Goal: Information Seeking & Learning: Compare options

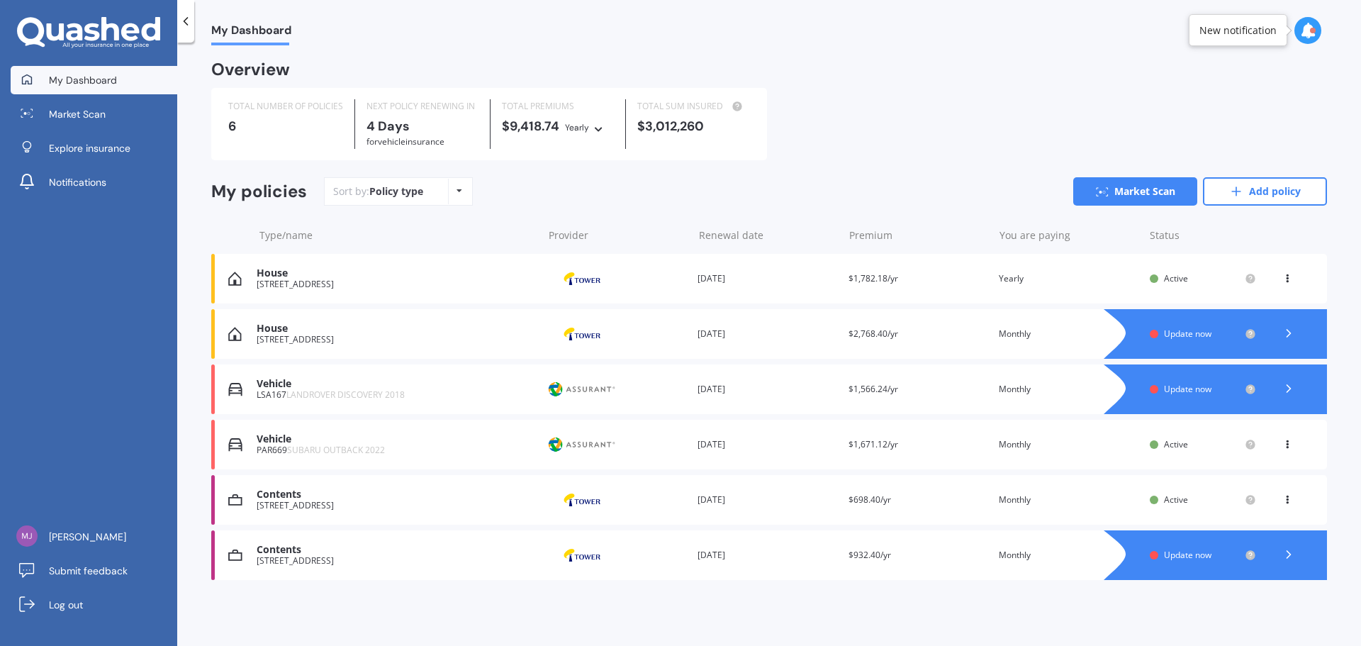
click at [1088, 341] on div at bounding box center [1229, 334] width 195 height 50
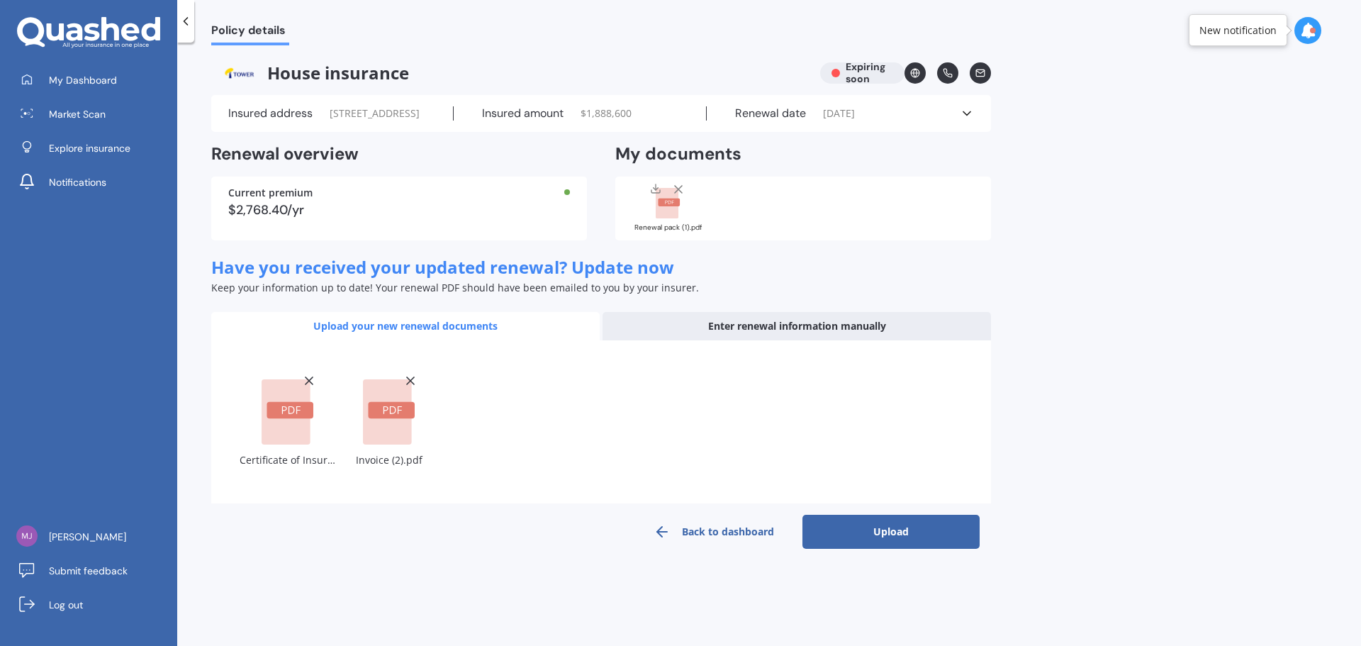
click at [895, 492] on button "Upload" at bounding box center [890, 532] width 177 height 34
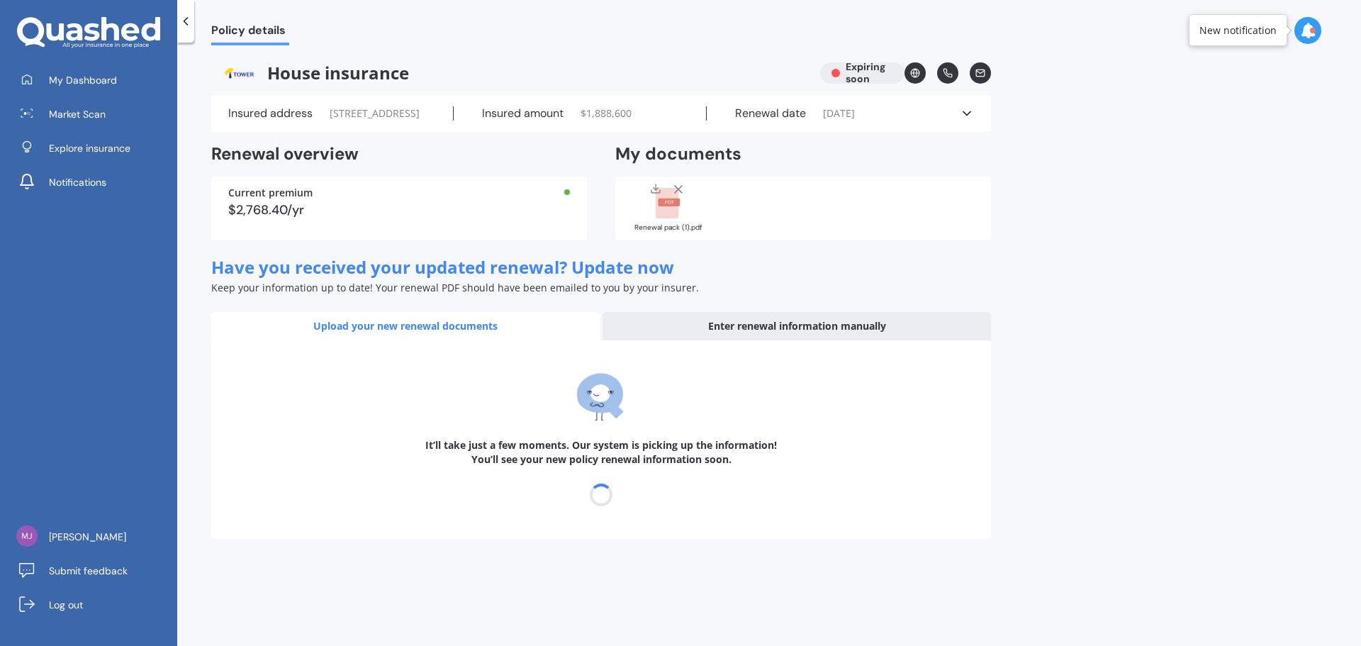
select select "25"
select select "09"
select select "2026"
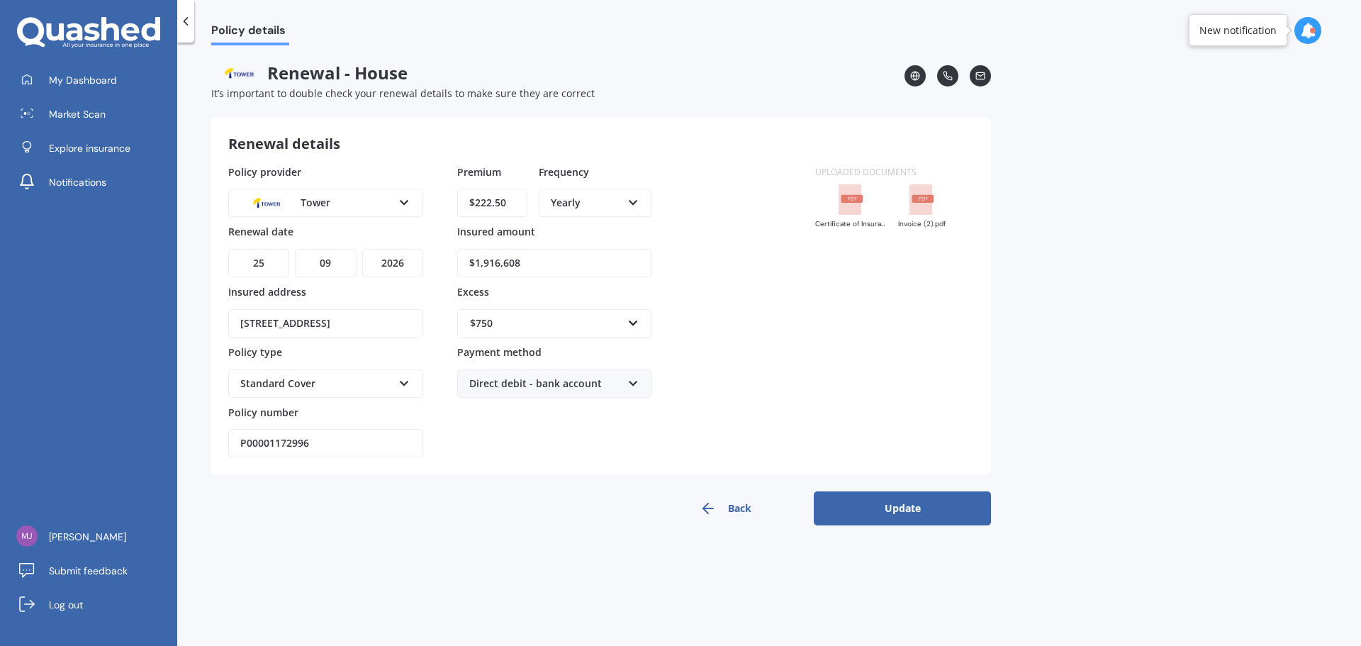
click at [634, 205] on icon at bounding box center [633, 200] width 12 height 10
click at [581, 313] on div "Monthly" at bounding box center [595, 306] width 111 height 26
click at [908, 492] on button "Update" at bounding box center [902, 508] width 177 height 34
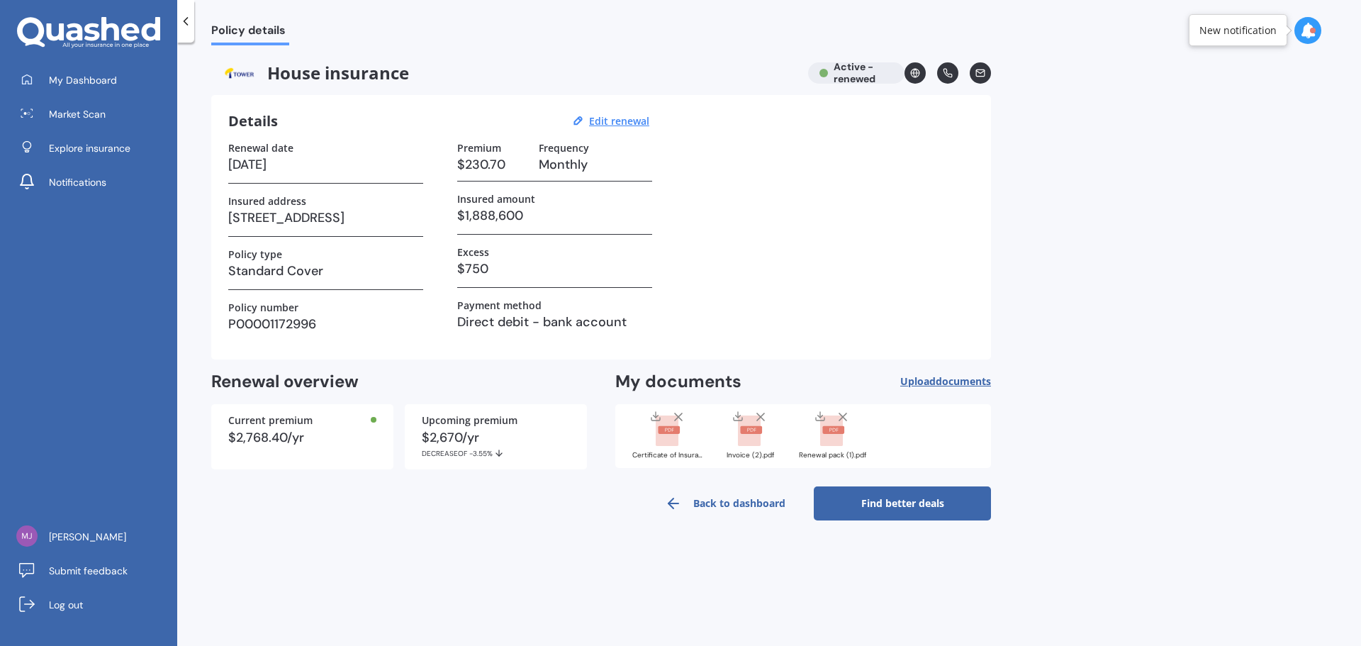
click at [892, 492] on link "Find better deals" at bounding box center [902, 503] width 177 height 34
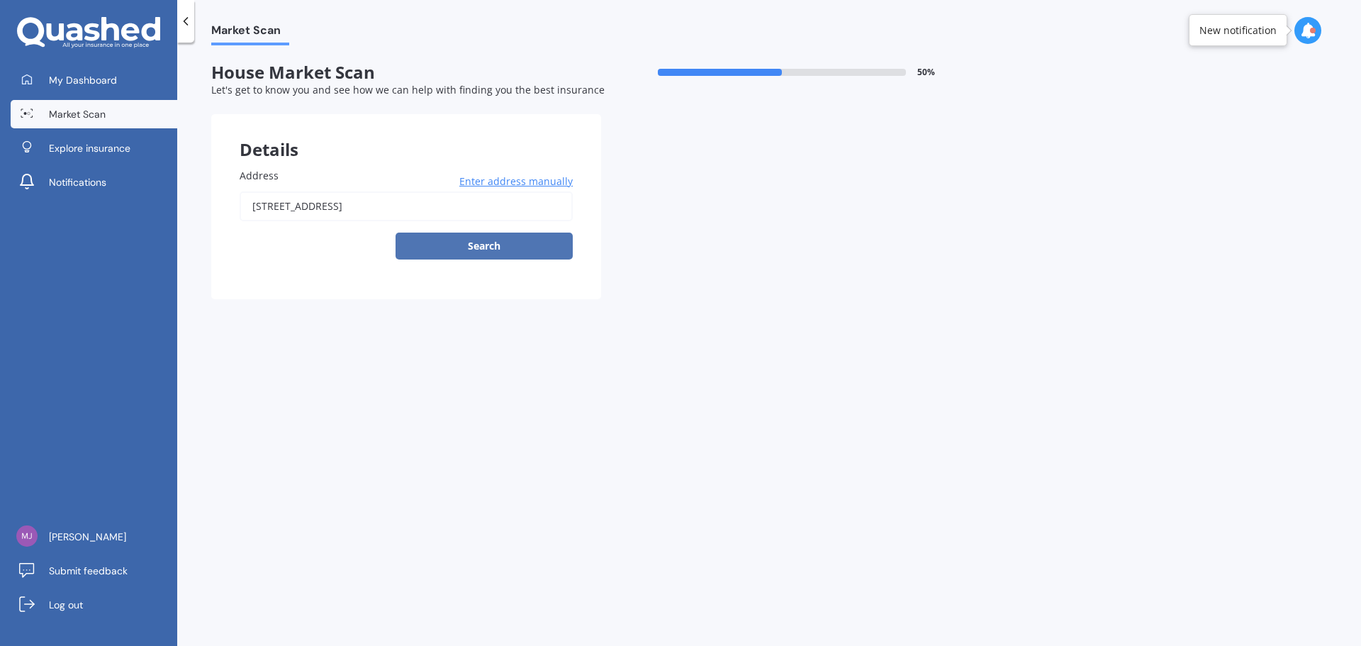
click at [499, 245] on button "Search" at bounding box center [484, 246] width 177 height 27
type input "[STREET_ADDRESS]"
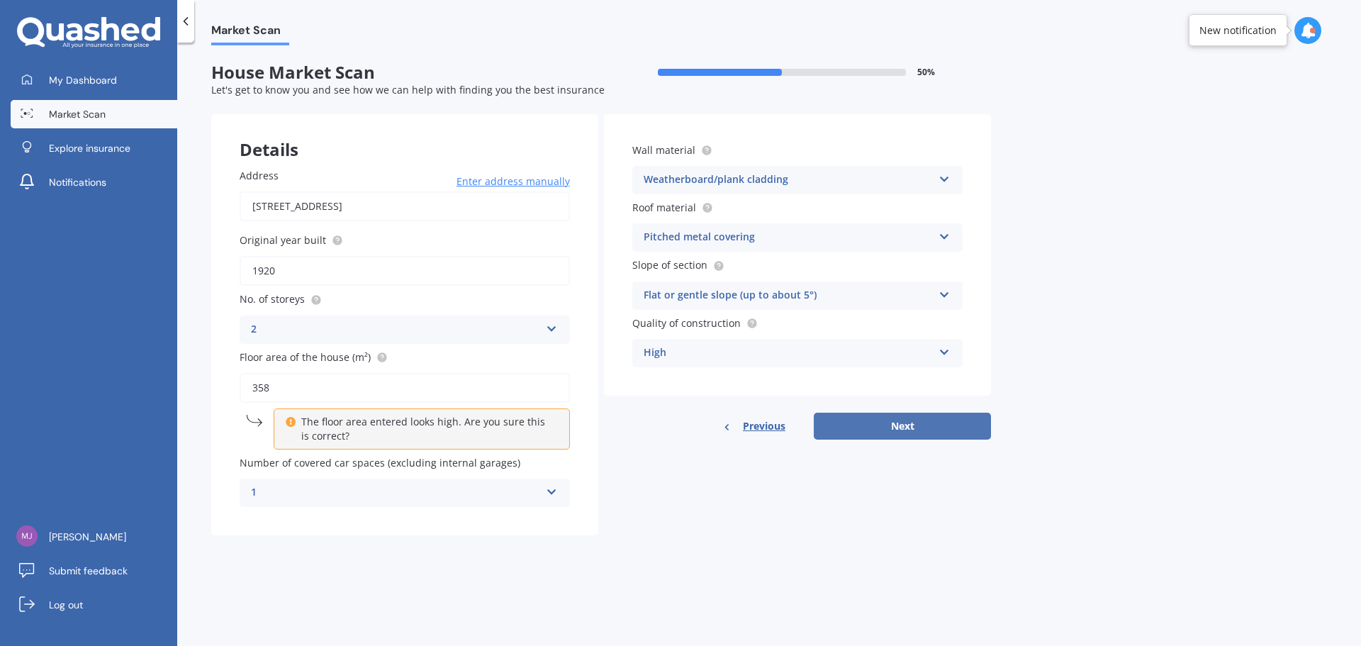
click at [931, 430] on button "Next" at bounding box center [902, 426] width 177 height 27
select select "06"
select select "12"
select select "1969"
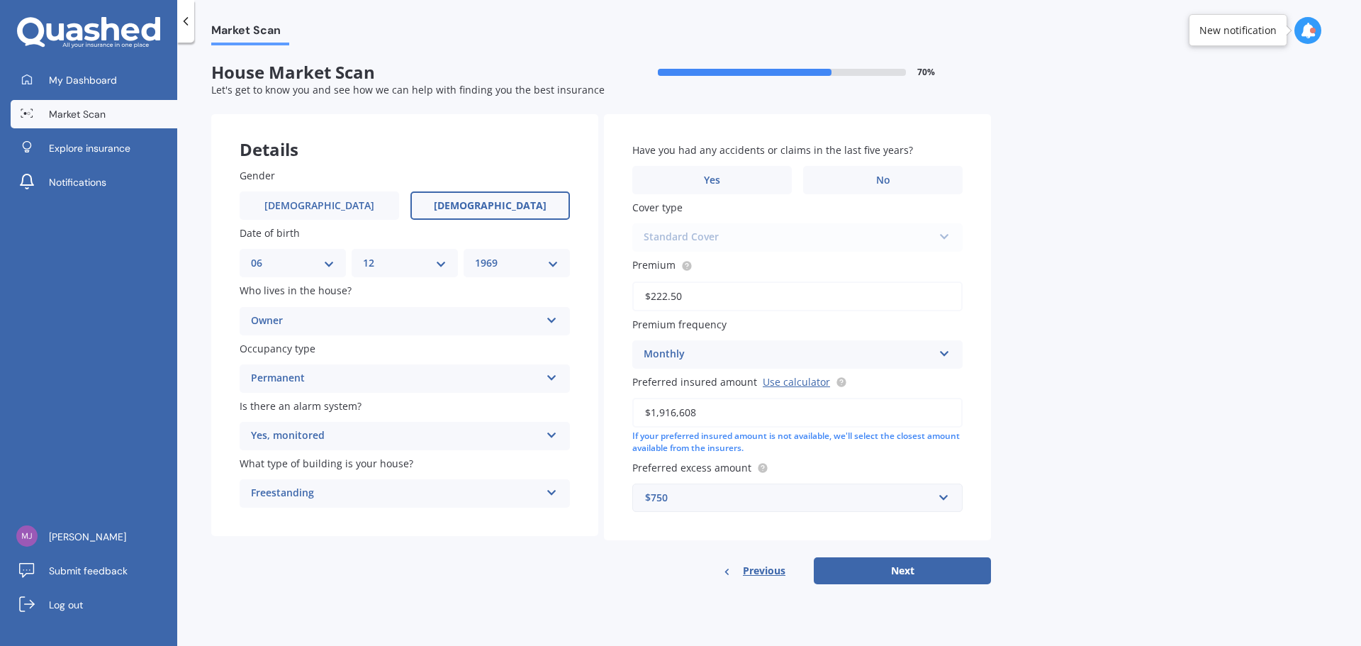
click at [901, 492] on button "Next" at bounding box center [902, 570] width 177 height 27
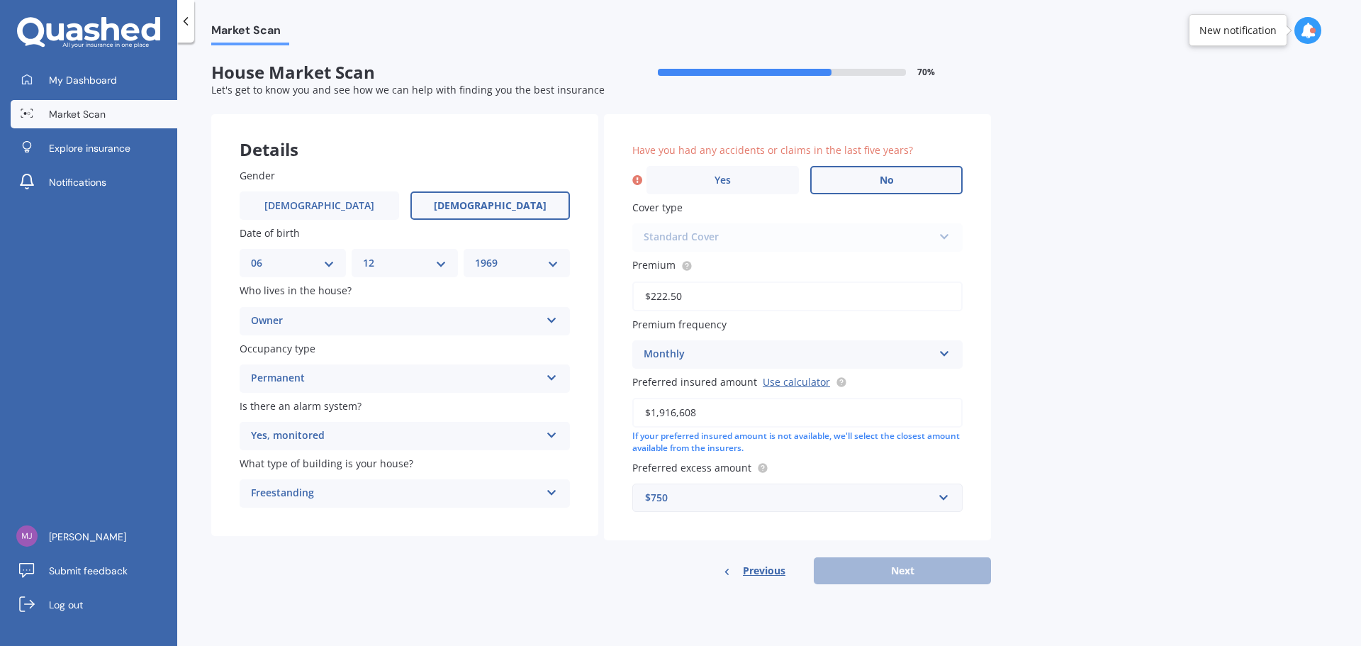
click at [877, 174] on label "No" at bounding box center [886, 180] width 152 height 28
click at [0, 0] on input "No" at bounding box center [0, 0] width 0 height 0
click at [920, 492] on button "Next" at bounding box center [902, 570] width 177 height 27
select select "06"
select select "12"
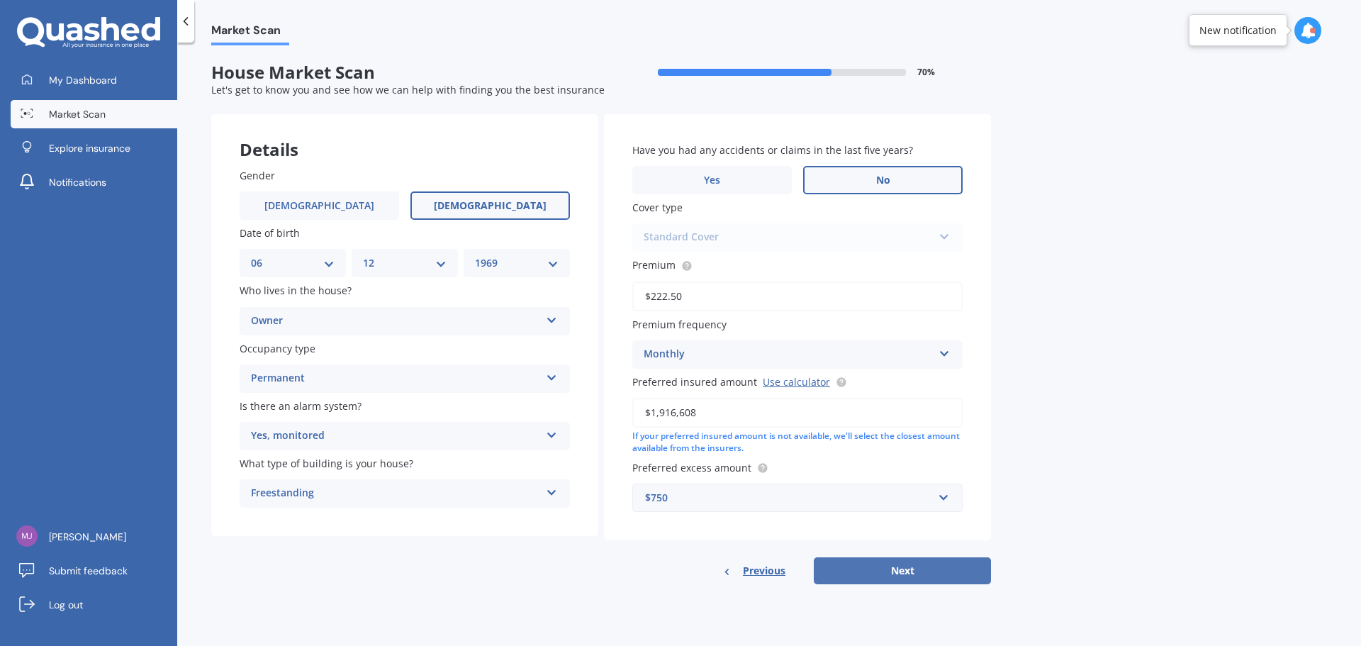
select select "1969"
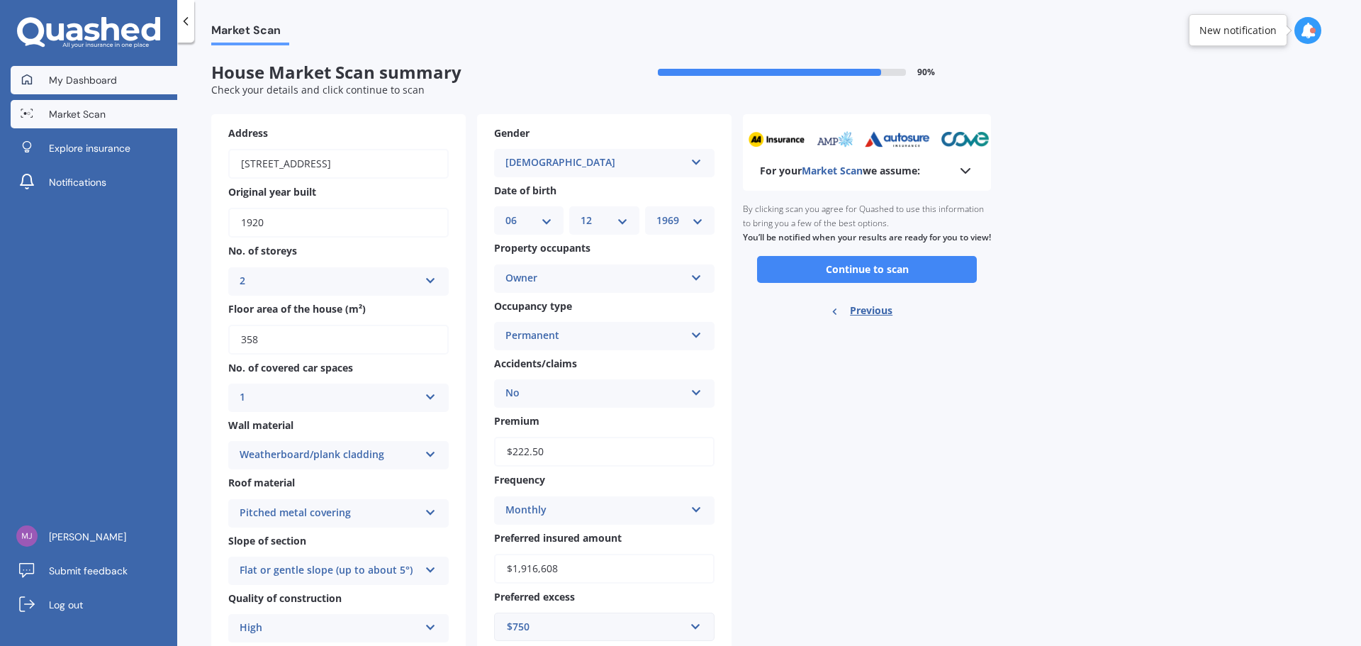
click at [109, 77] on span "My Dashboard" at bounding box center [83, 80] width 68 height 14
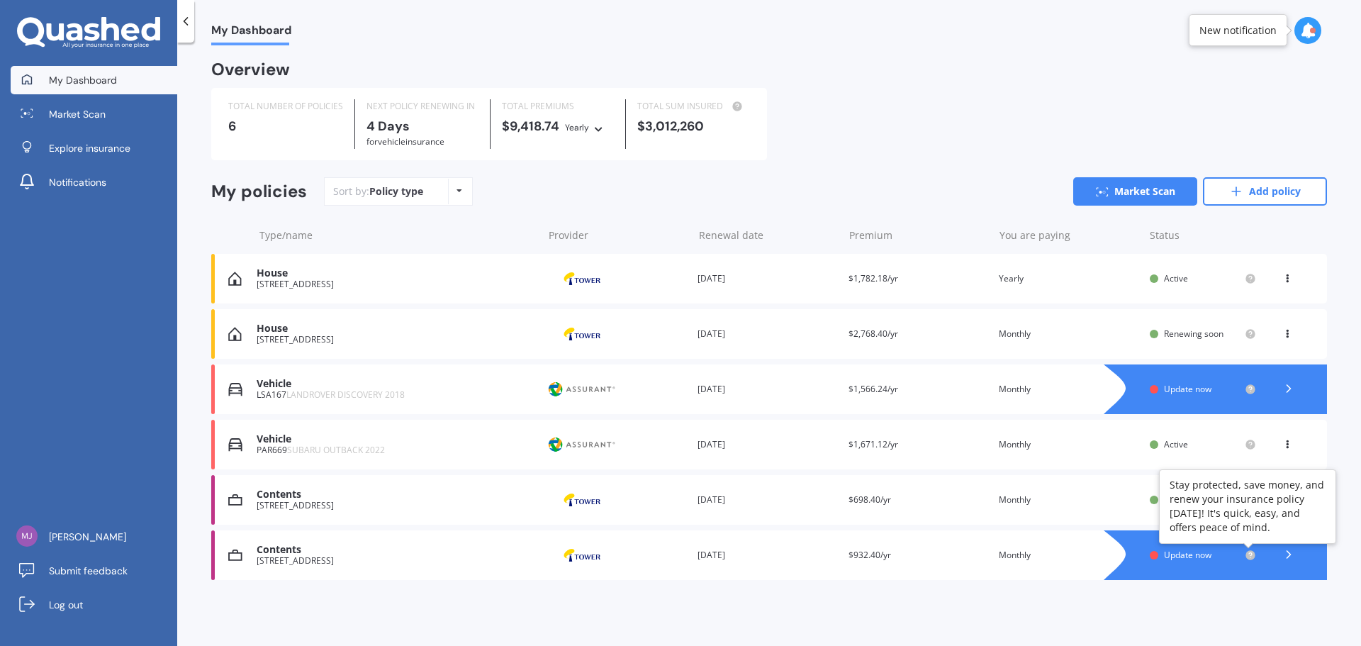
click at [1088, 492] on circle at bounding box center [1249, 554] width 9 height 9
click at [1088, 492] on span "Update now" at bounding box center [1187, 555] width 47 height 12
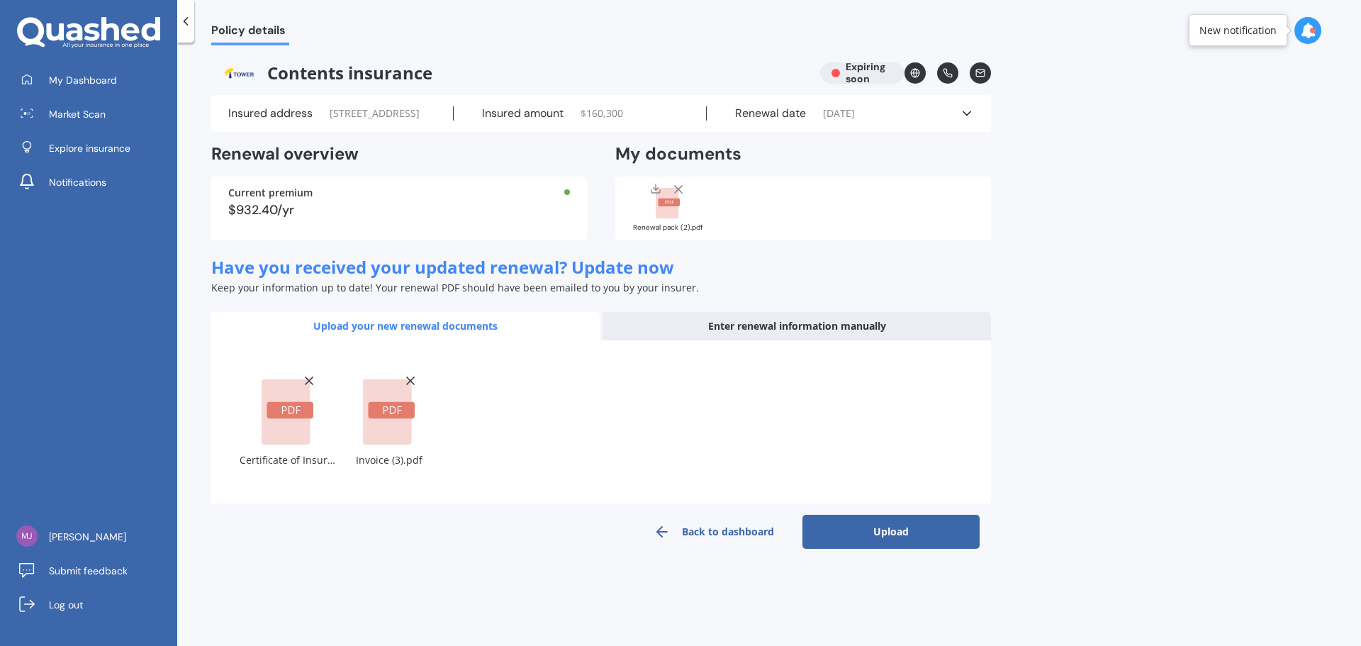
click at [906, 492] on button "Upload" at bounding box center [890, 532] width 177 height 34
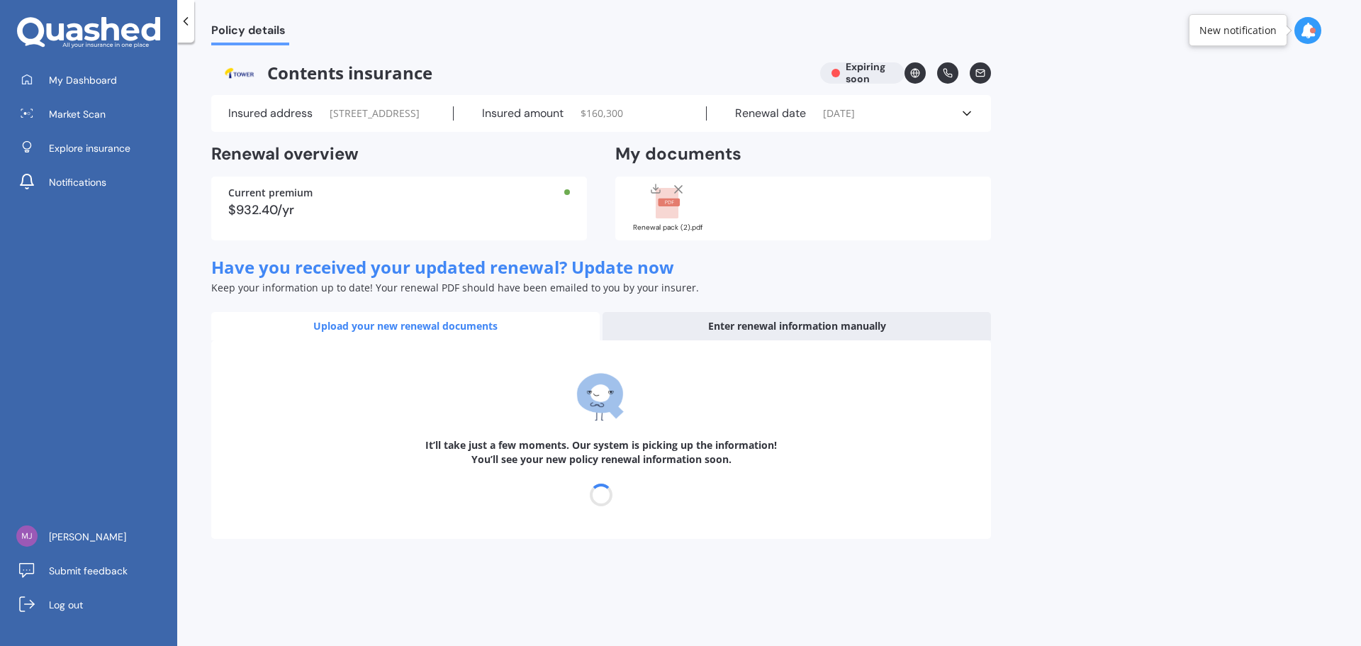
select select "25"
select select "09"
select select "2026"
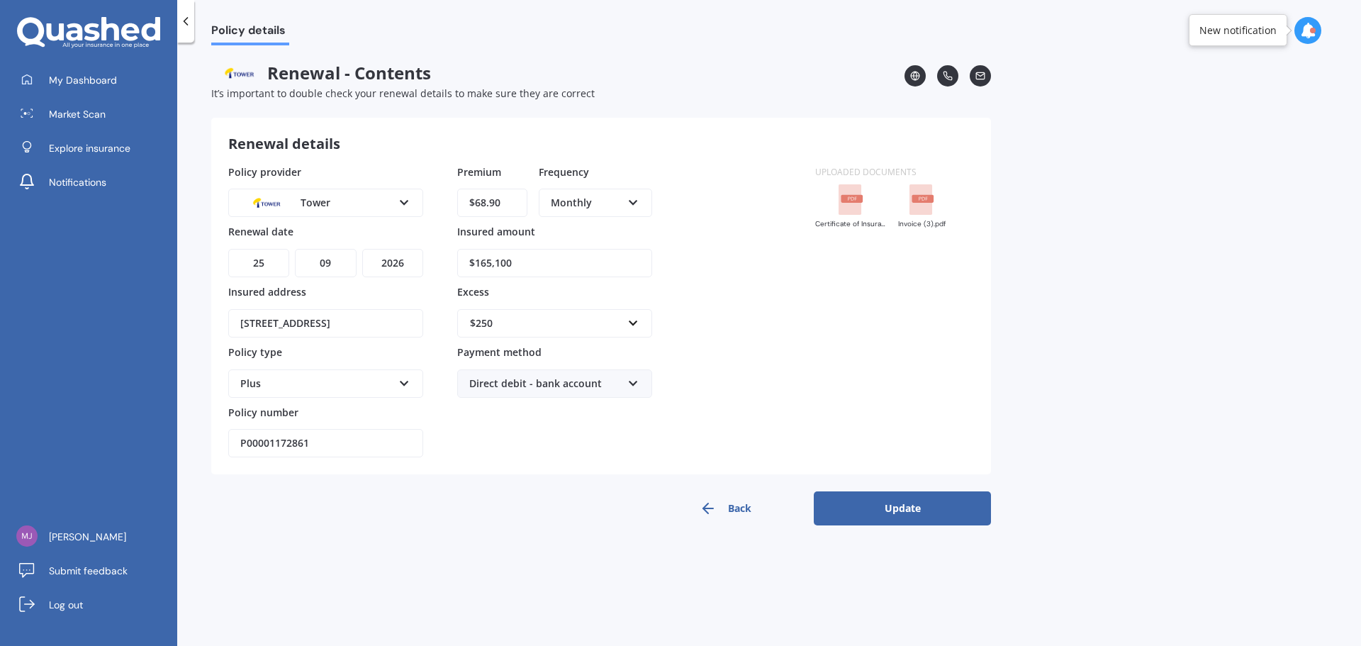
click at [890, 492] on button "Update" at bounding box center [902, 508] width 177 height 34
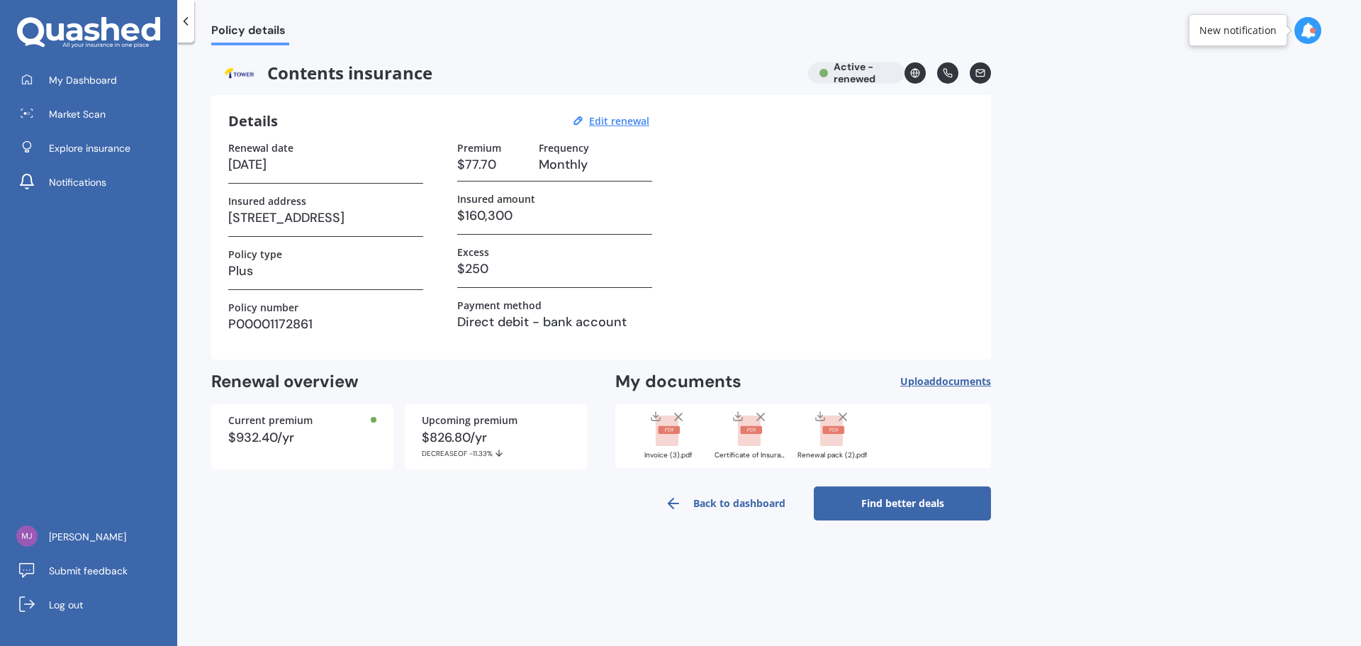
click at [881, 492] on link "Find better deals" at bounding box center [902, 503] width 177 height 34
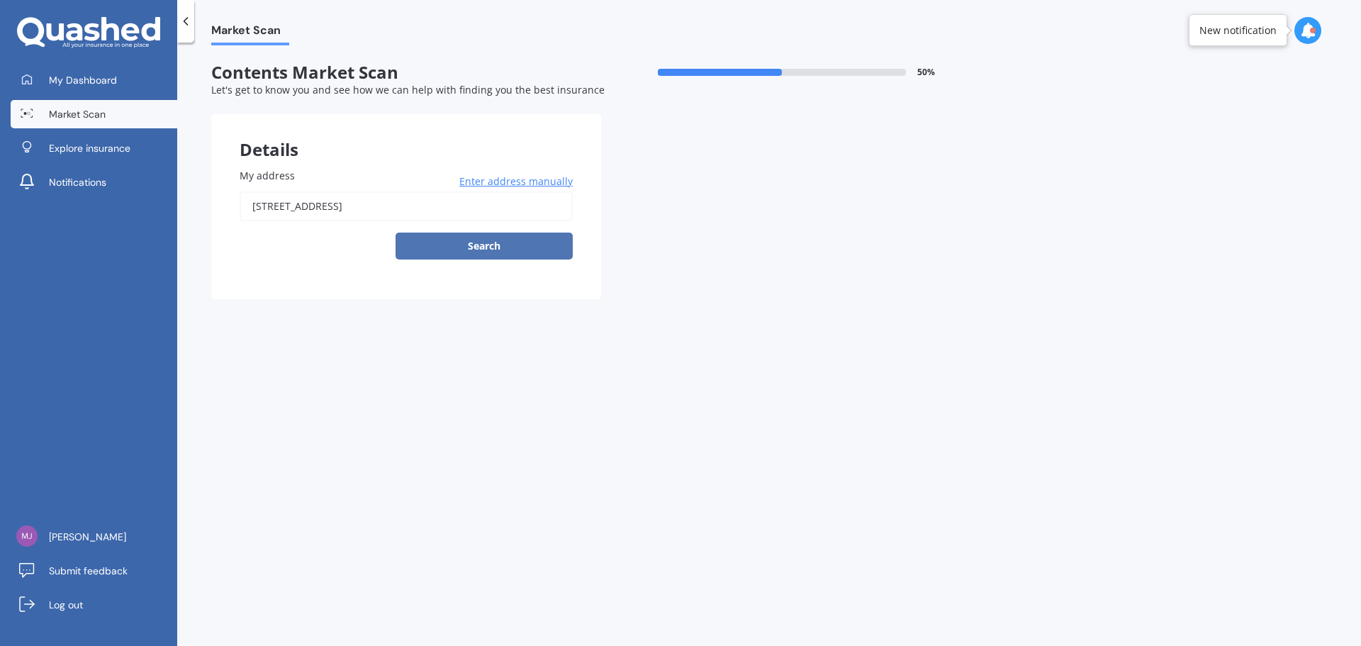
click at [474, 248] on button "Search" at bounding box center [484, 246] width 177 height 27
type input "[STREET_ADDRESS]"
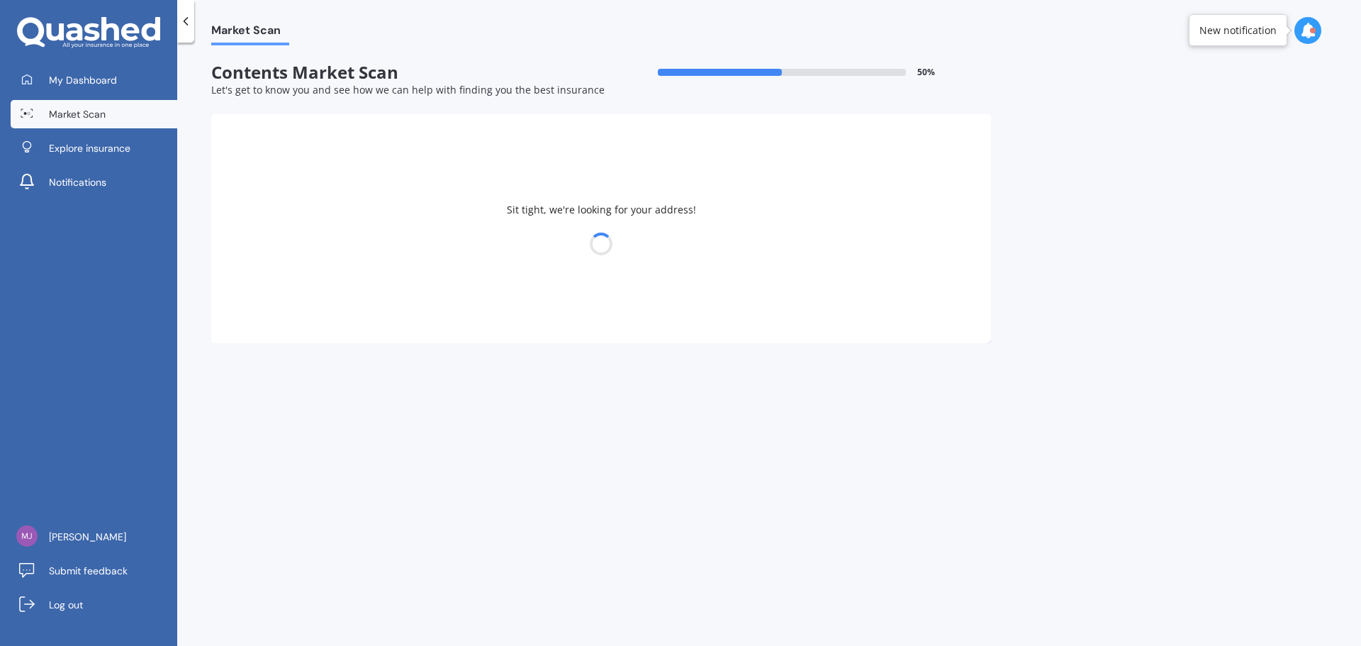
select select "06"
select select "12"
select select "1969"
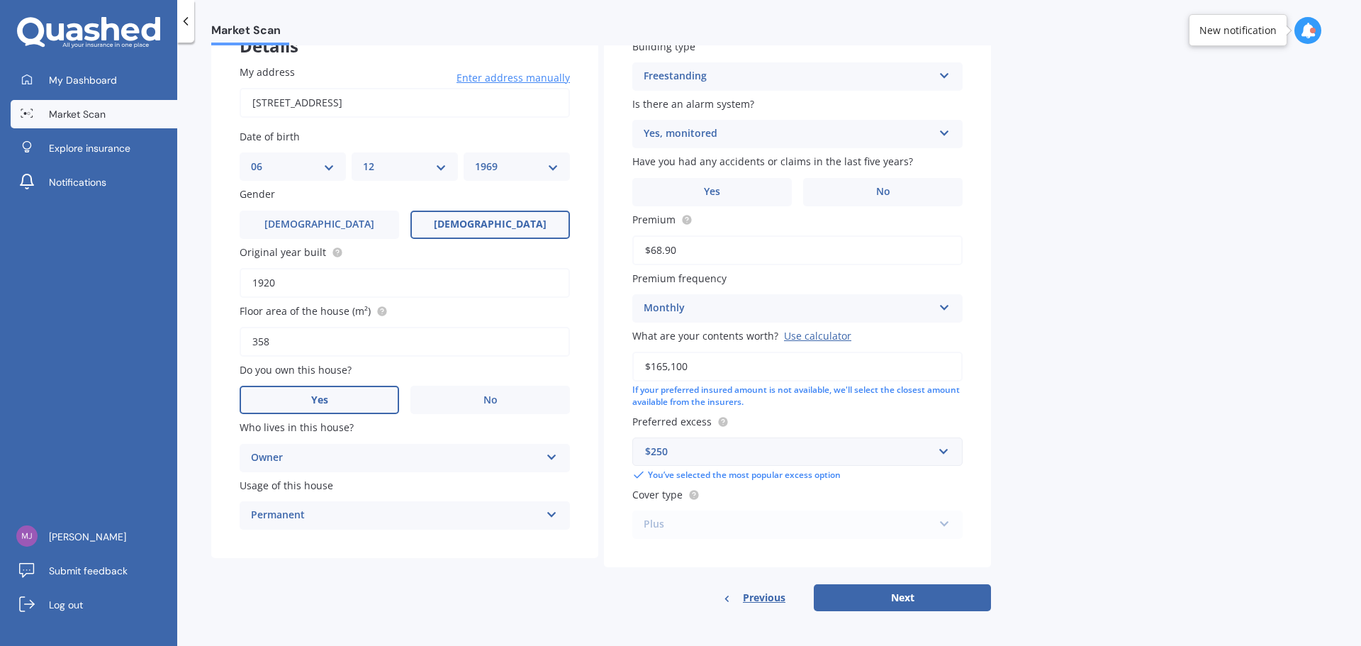
scroll to position [106, 0]
click at [934, 492] on button "Next" at bounding box center [902, 595] width 177 height 27
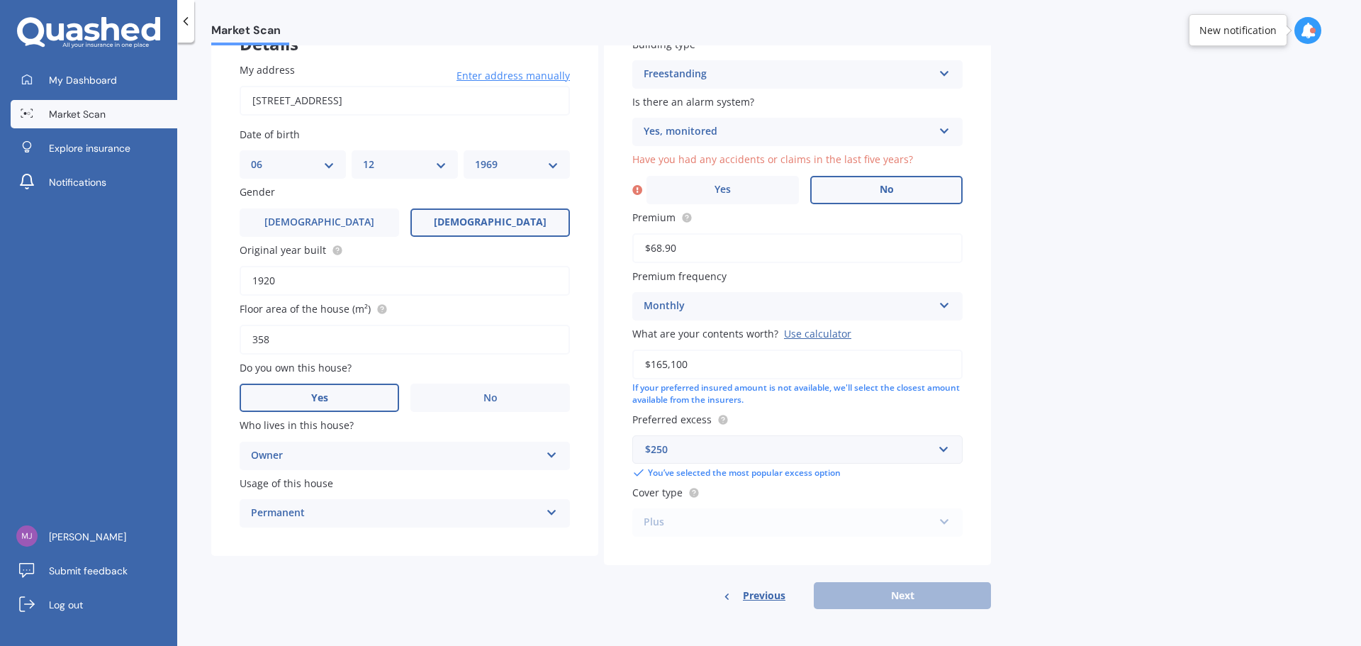
click at [866, 196] on label "No" at bounding box center [886, 190] width 152 height 28
click at [0, 0] on input "No" at bounding box center [0, 0] width 0 height 0
click at [936, 492] on button "Next" at bounding box center [902, 595] width 177 height 27
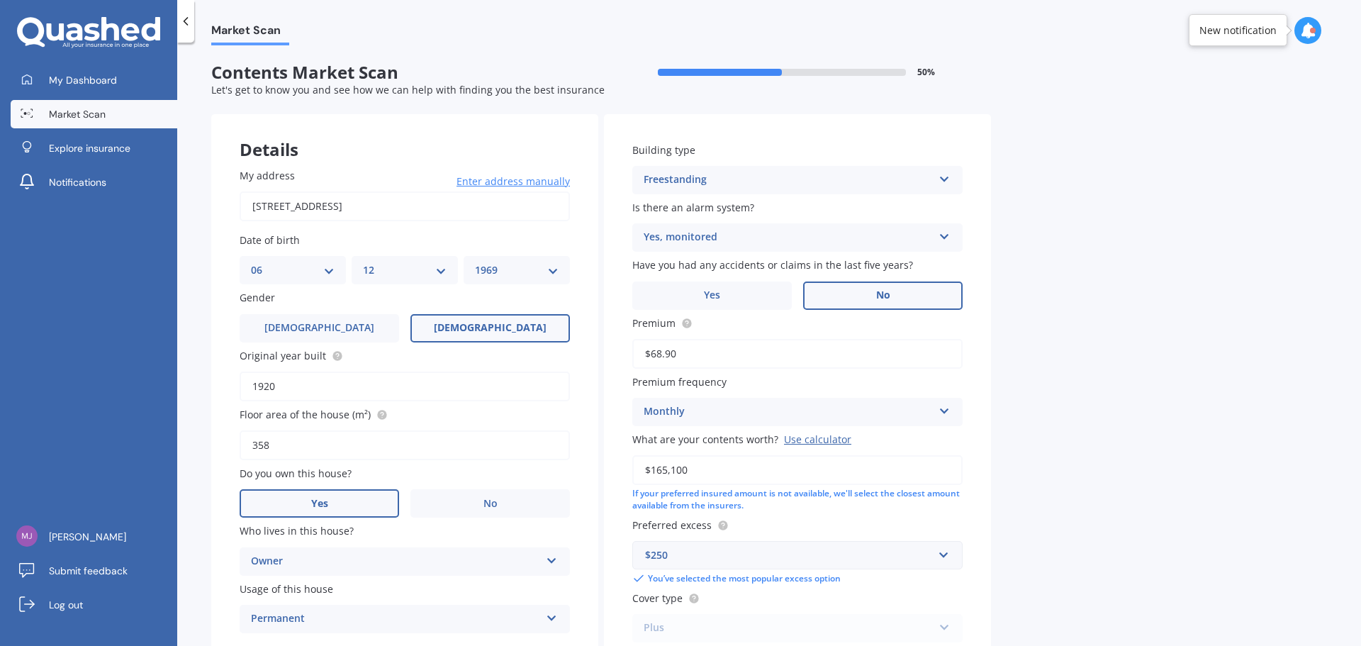
select select "06"
select select "12"
select select "1969"
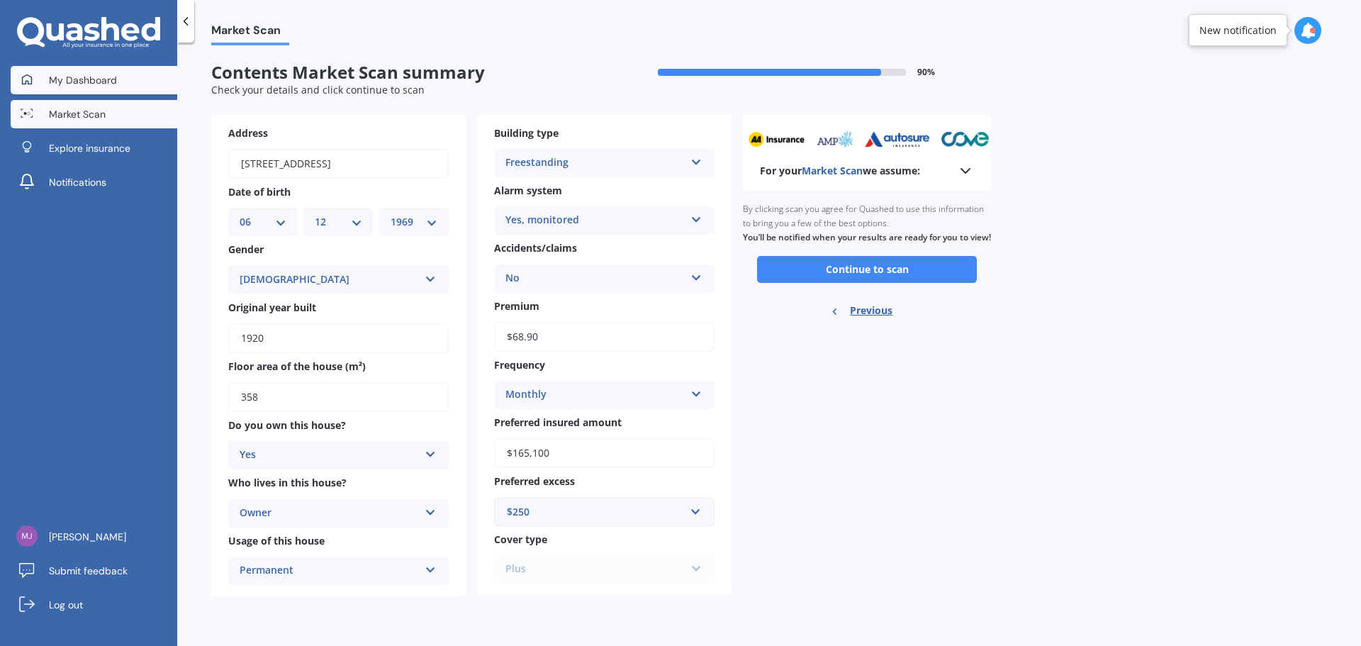
click at [110, 89] on link "My Dashboard" at bounding box center [94, 80] width 167 height 28
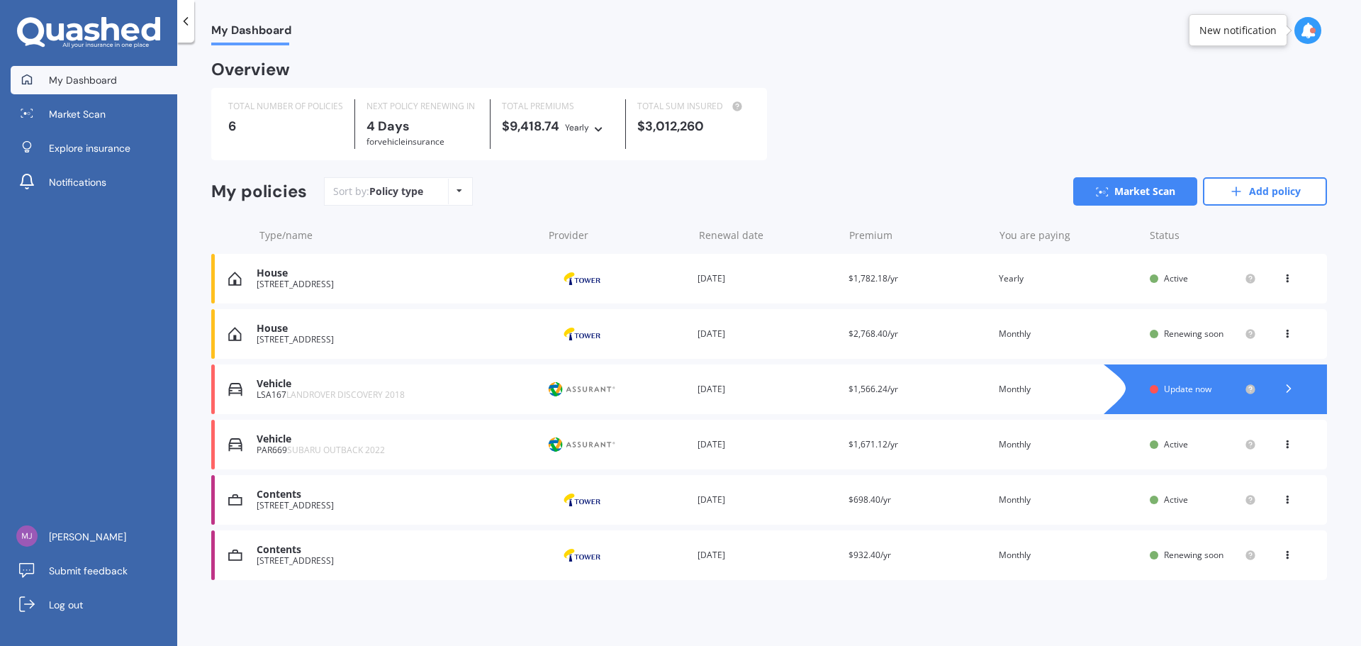
click at [1088, 397] on div at bounding box center [1288, 389] width 43 height 21
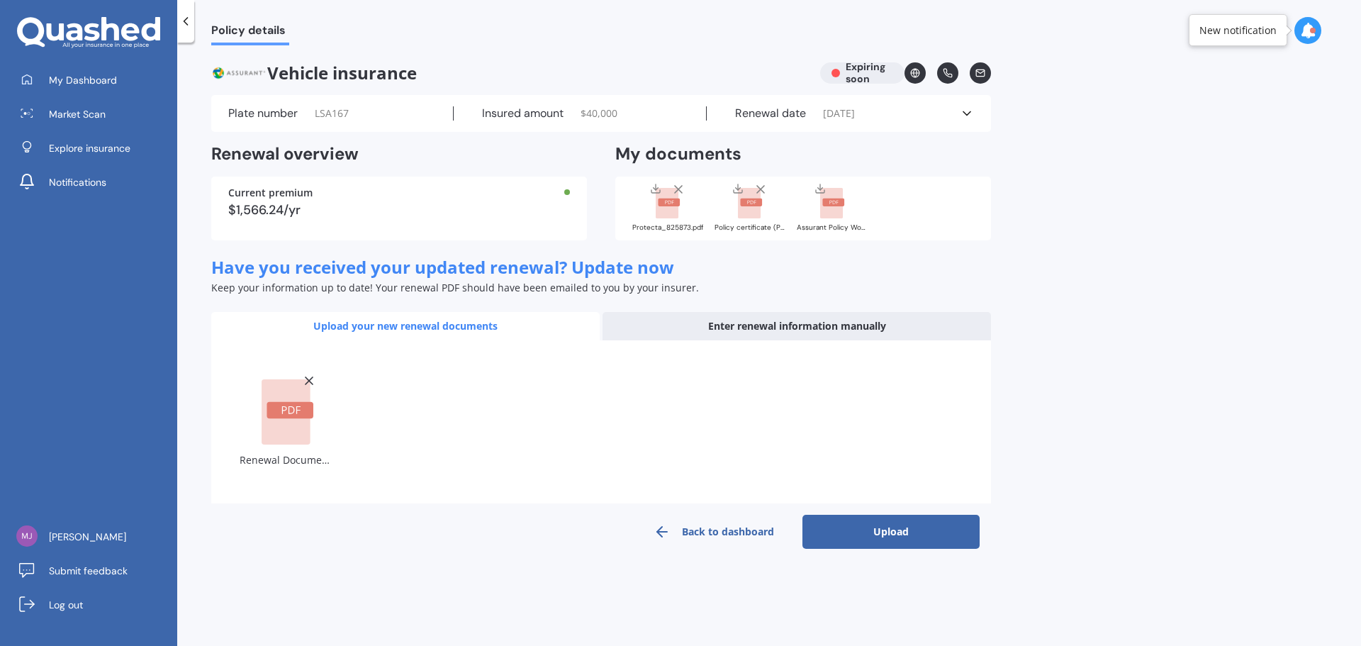
click at [874, 492] on button "Upload" at bounding box center [890, 532] width 177 height 34
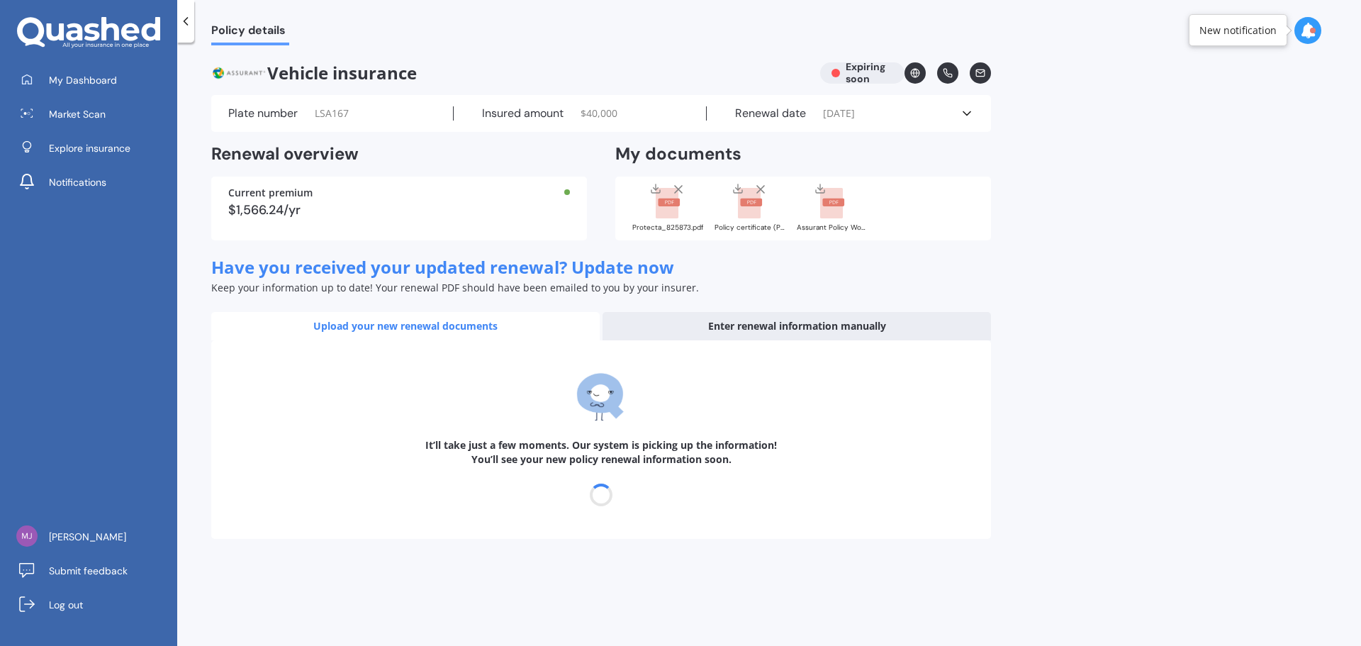
select select "02"
select select "09"
select select "2025"
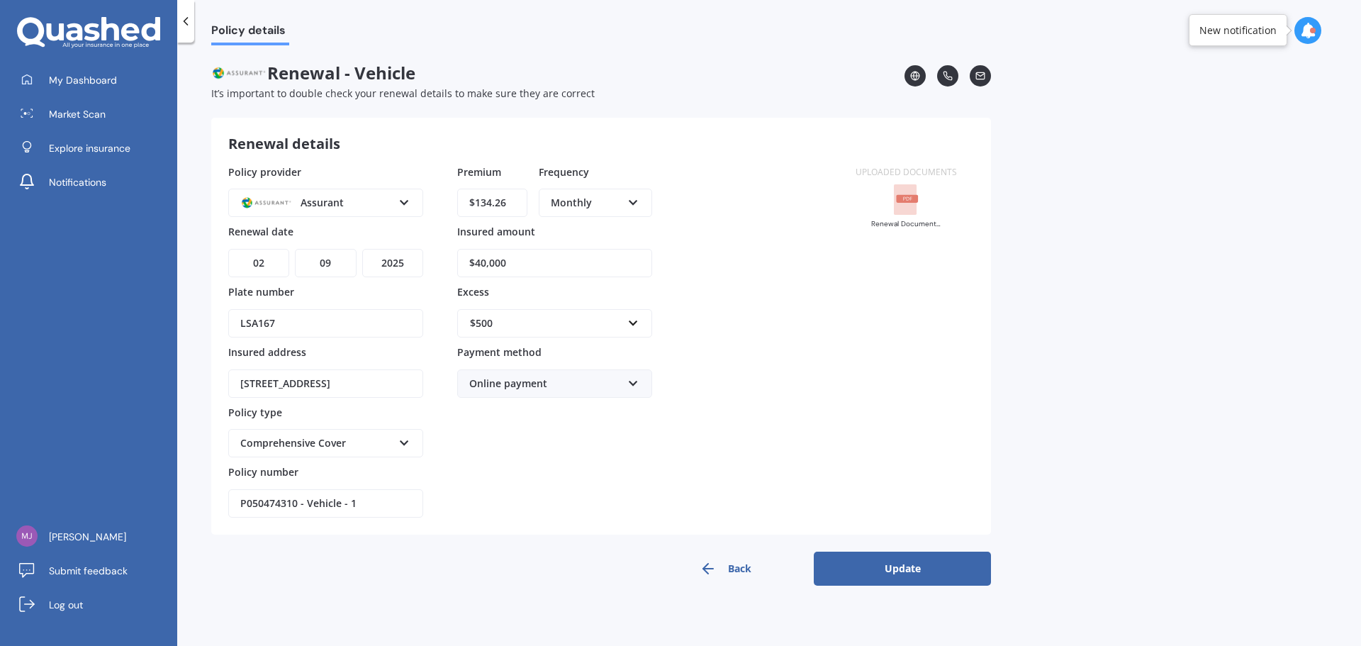
click at [917, 492] on button "Update" at bounding box center [902, 568] width 177 height 34
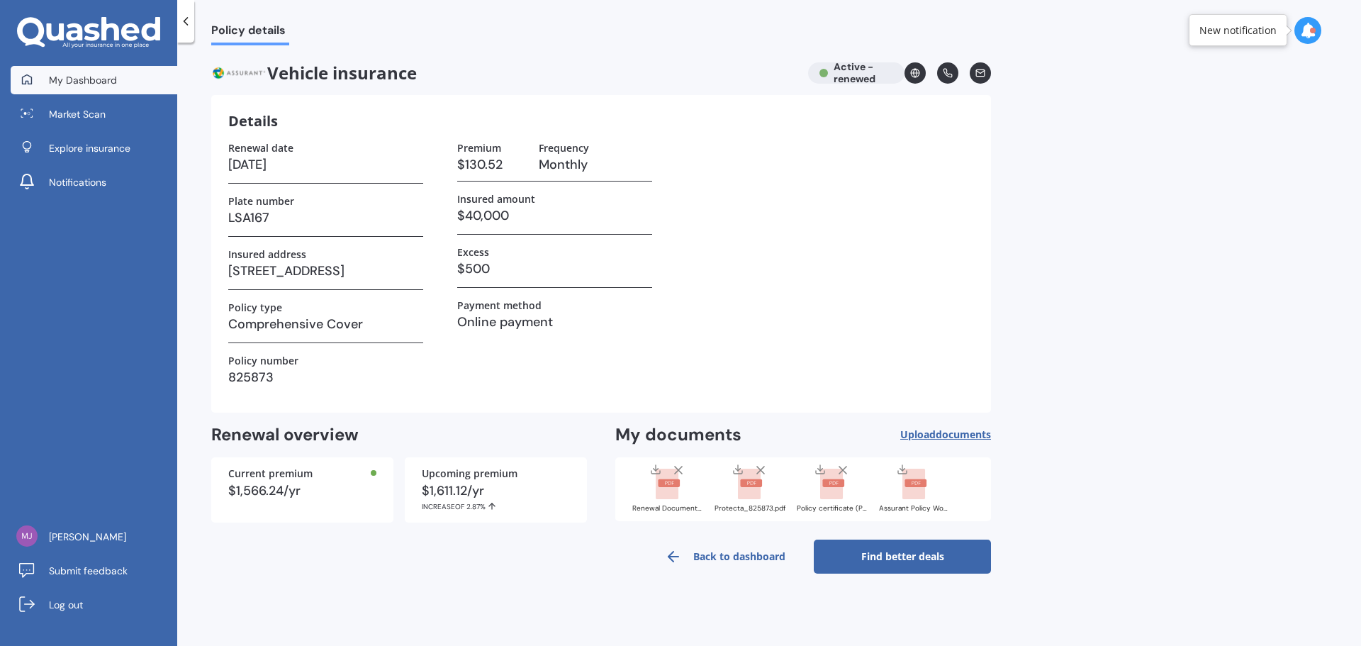
click at [106, 82] on span "My Dashboard" at bounding box center [83, 80] width 68 height 14
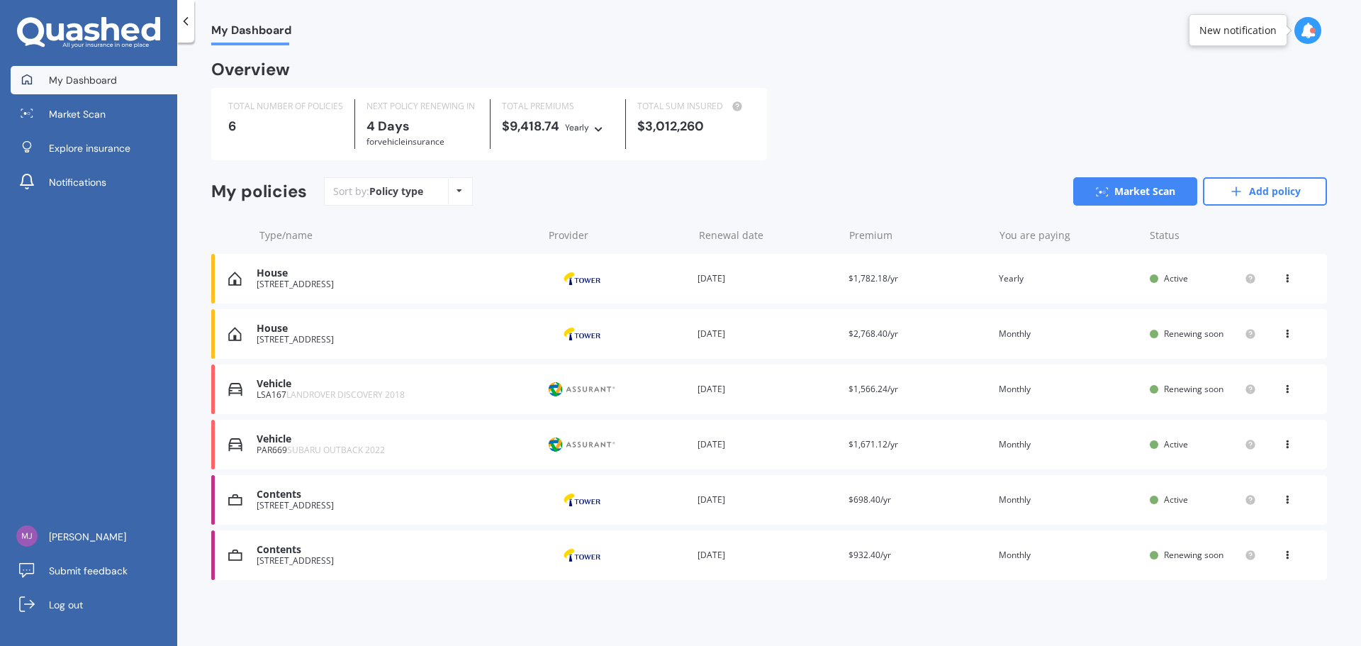
click at [101, 129] on div "My Dashboard Market Scan Explore insurance Notifications" at bounding box center [88, 134] width 177 height 136
click at [99, 121] on span "Market Scan" at bounding box center [77, 114] width 57 height 14
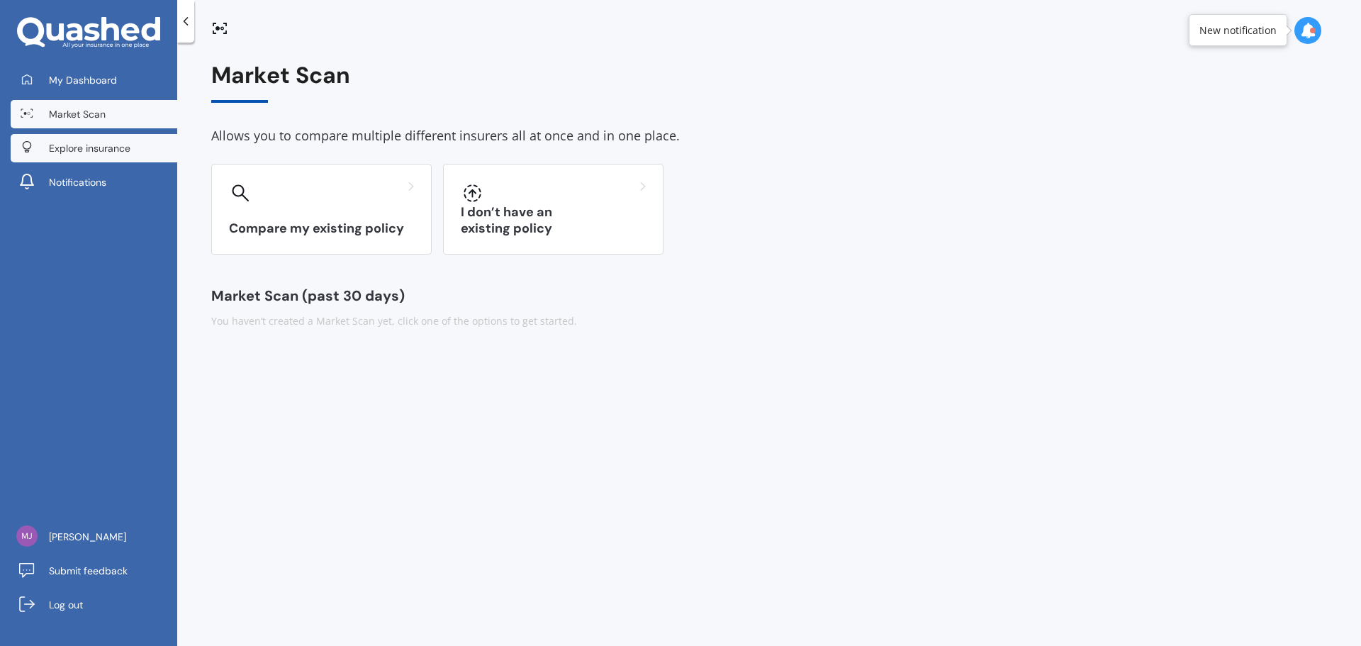
click at [99, 151] on span "Explore insurance" at bounding box center [90, 148] width 82 height 14
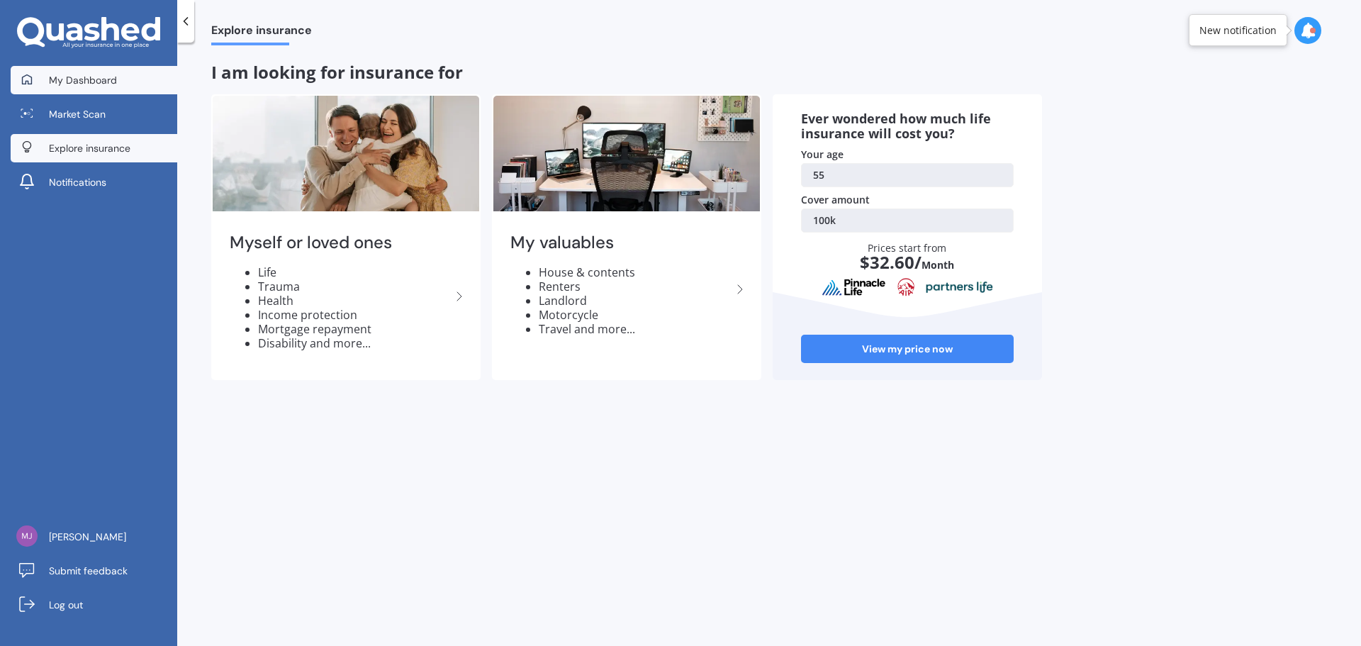
click at [118, 86] on link "My Dashboard" at bounding box center [94, 80] width 167 height 28
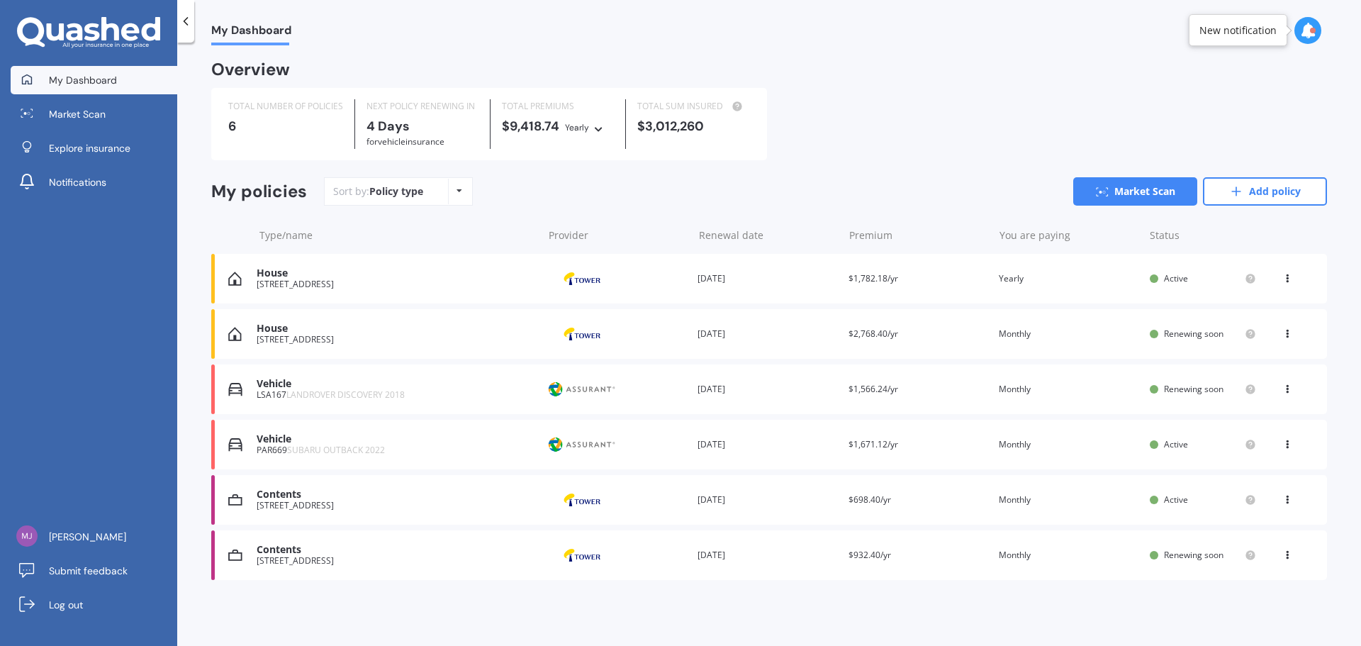
click at [374, 332] on div "House" at bounding box center [396, 329] width 279 height 12
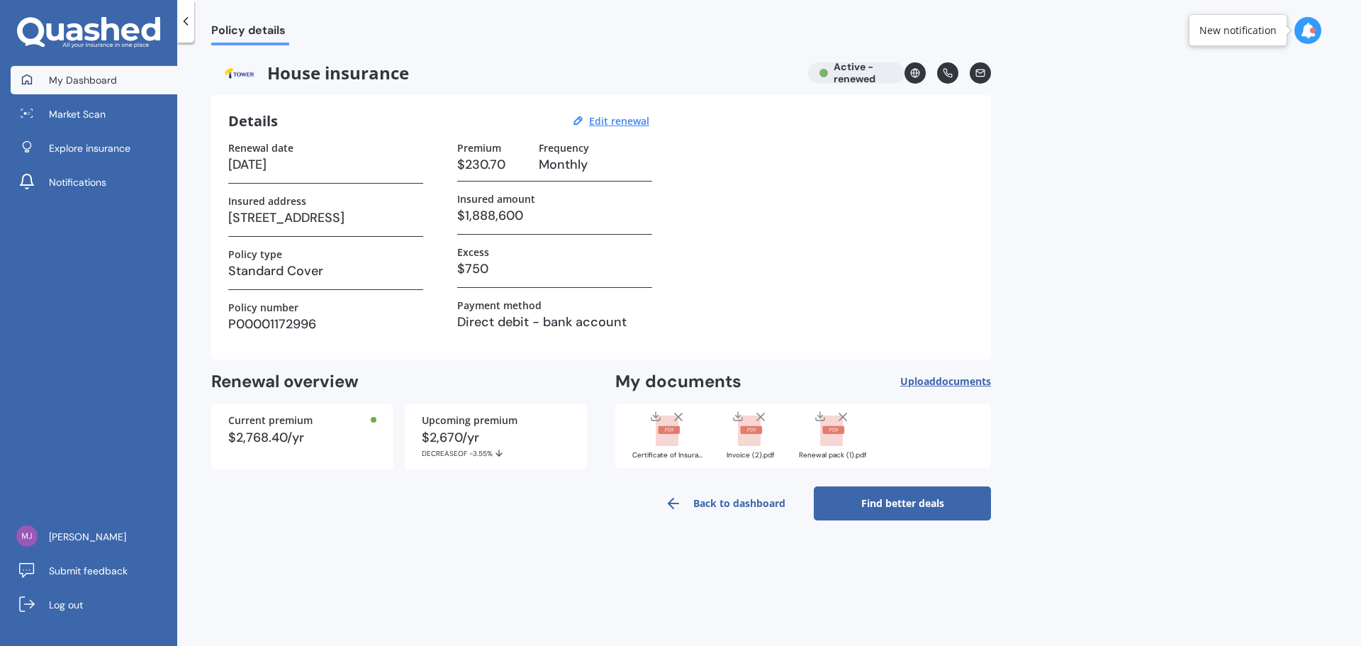
click at [96, 87] on link "My Dashboard" at bounding box center [94, 80] width 167 height 28
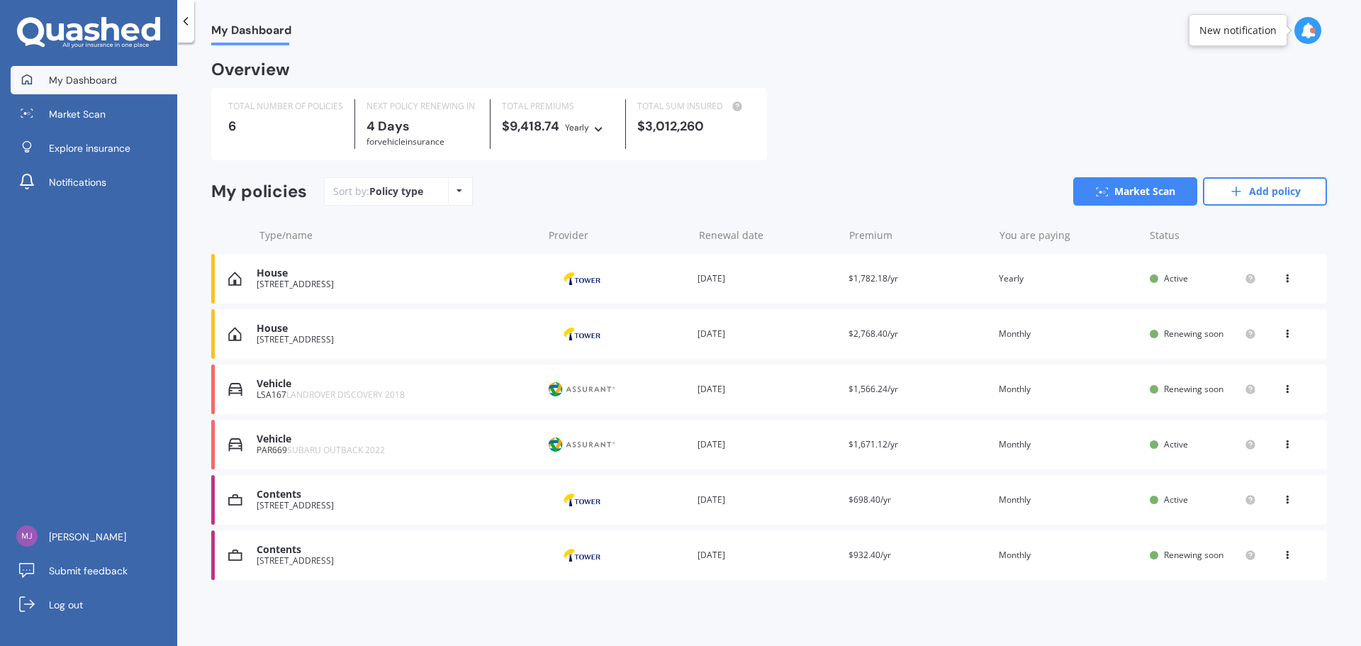
click at [1088, 390] on div "Renewing soon" at bounding box center [1203, 388] width 106 height 11
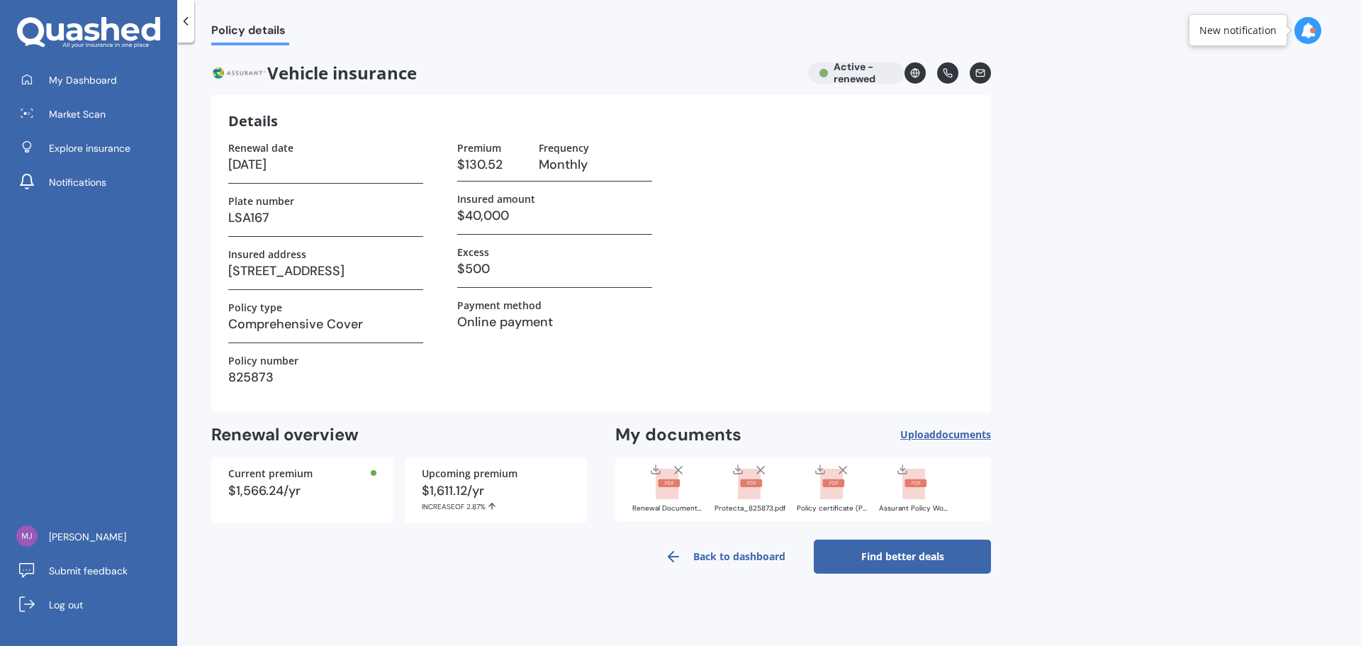
click at [926, 492] on link "Find better deals" at bounding box center [902, 556] width 177 height 34
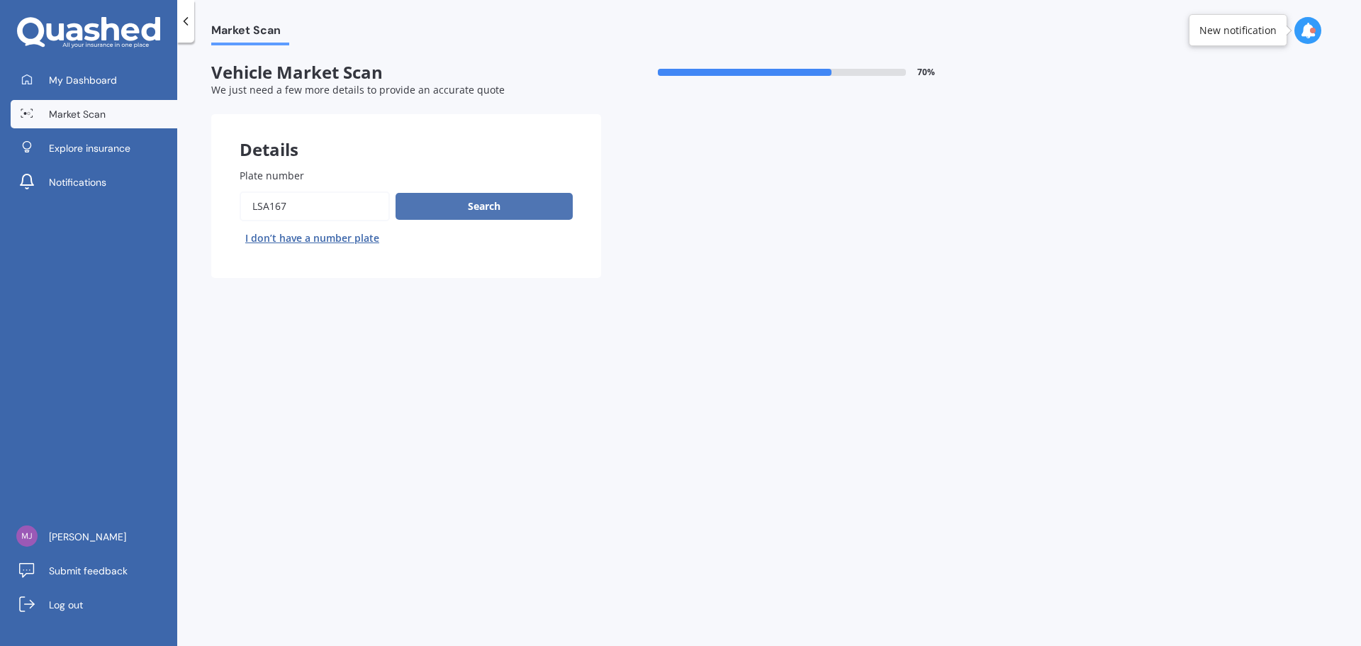
click at [488, 206] on button "Search" at bounding box center [484, 206] width 177 height 27
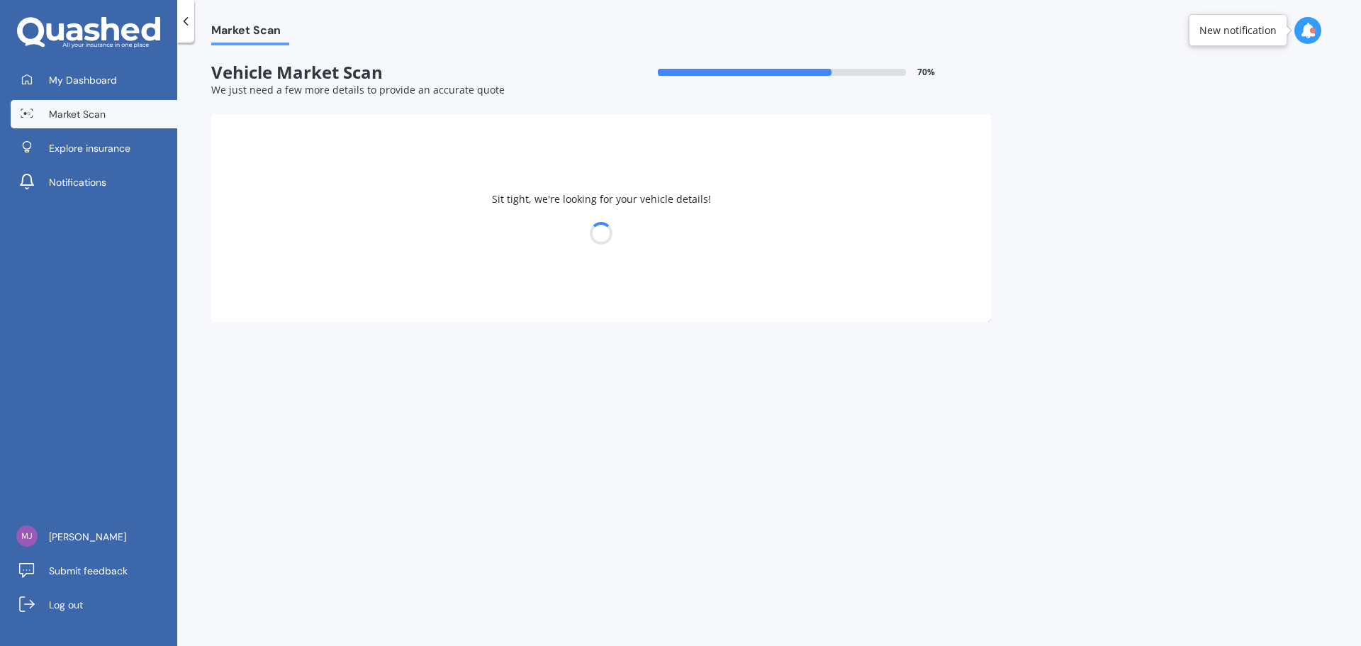
select select "06"
select select "12"
select select "1969"
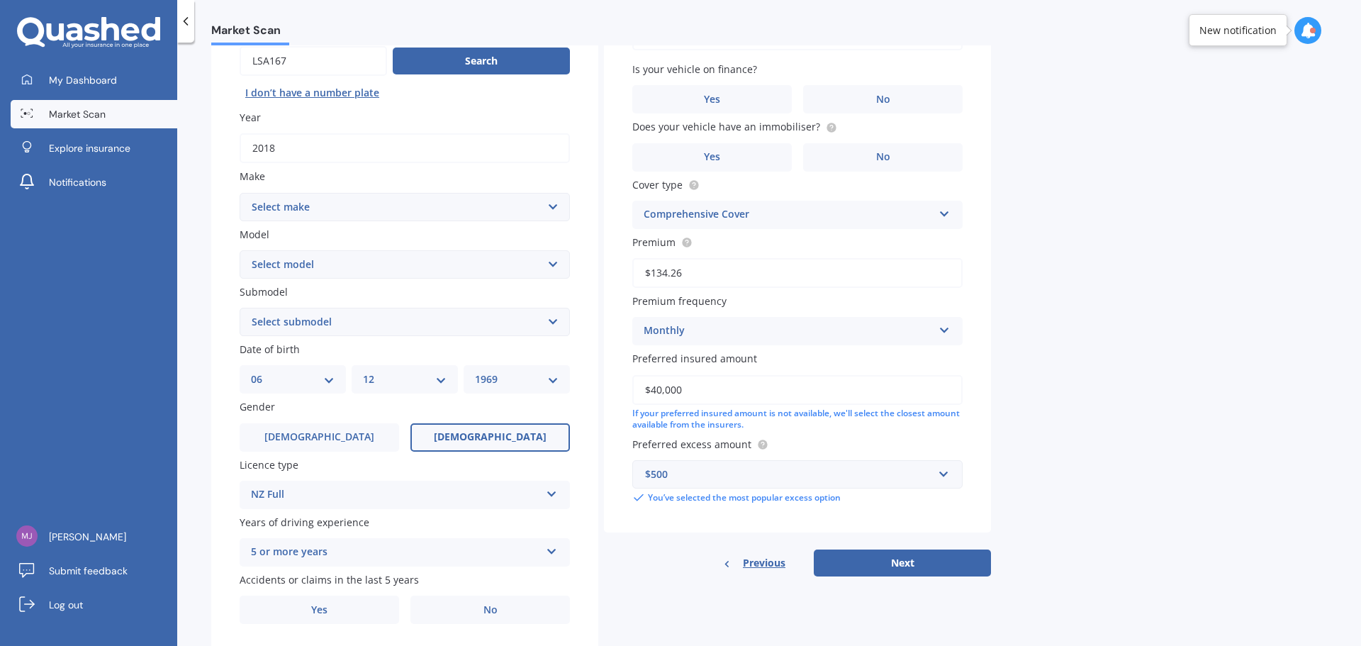
scroll to position [189, 0]
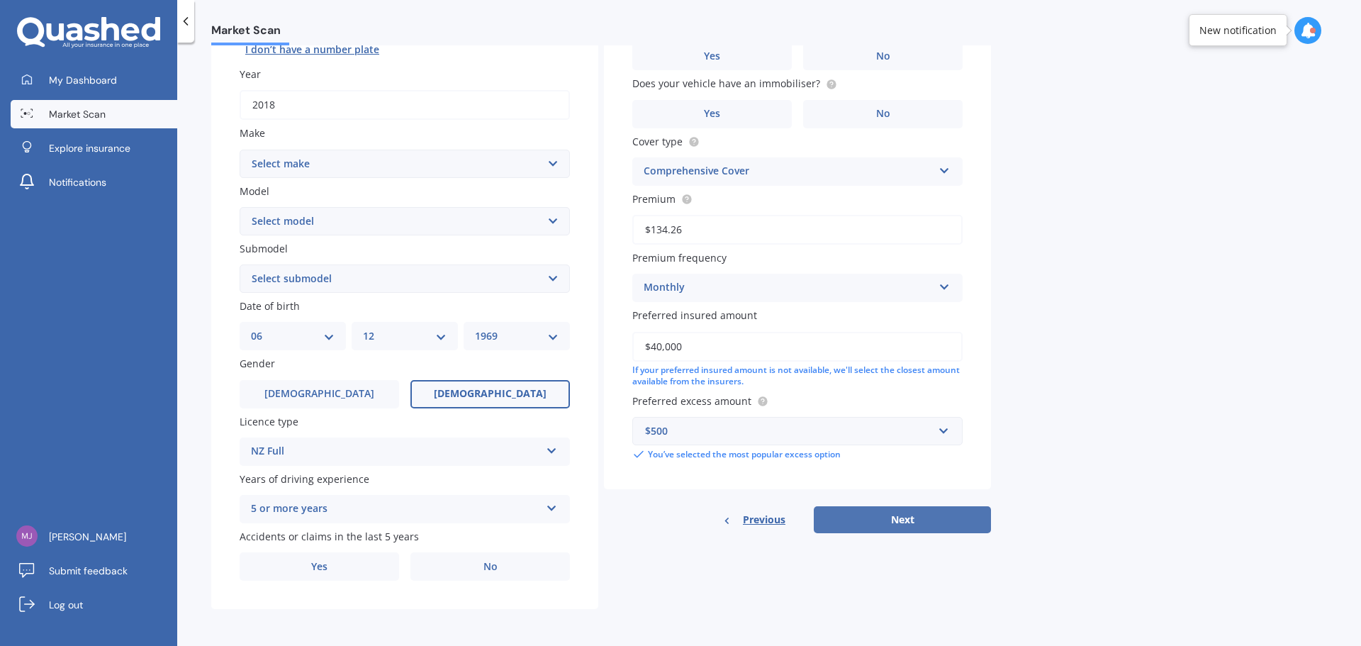
click at [909, 492] on button "Next" at bounding box center [902, 519] width 177 height 27
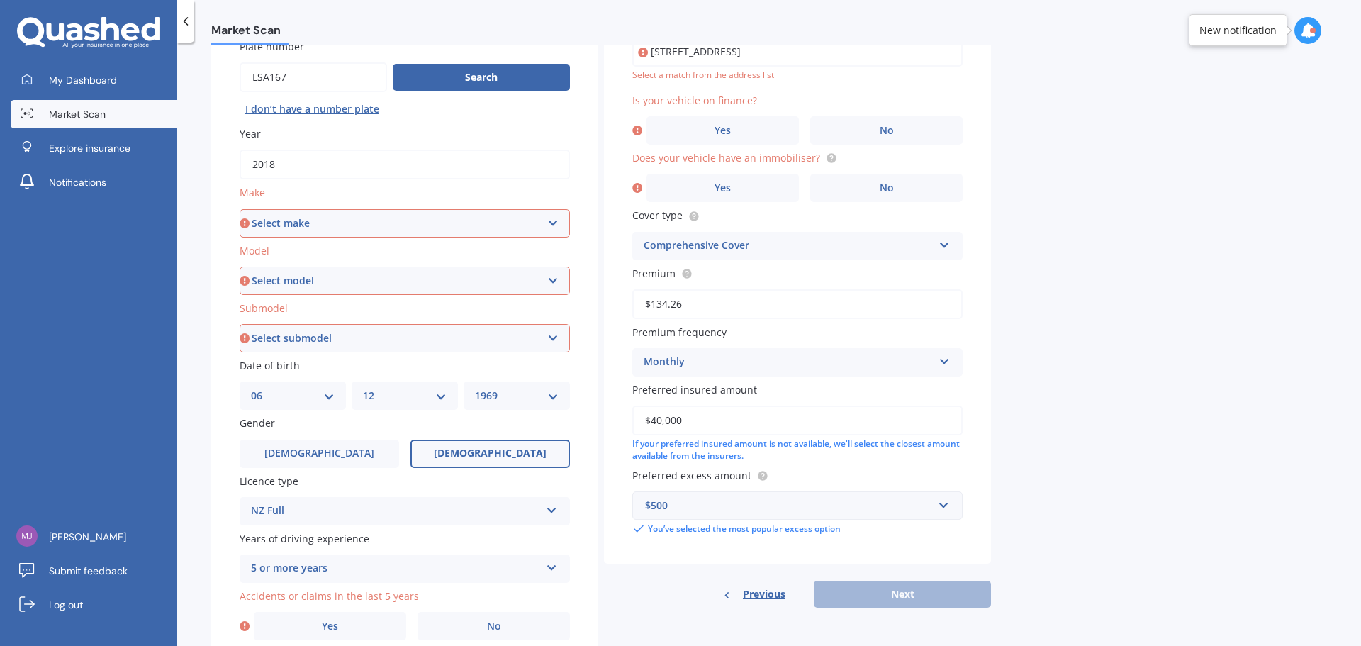
scroll to position [47, 0]
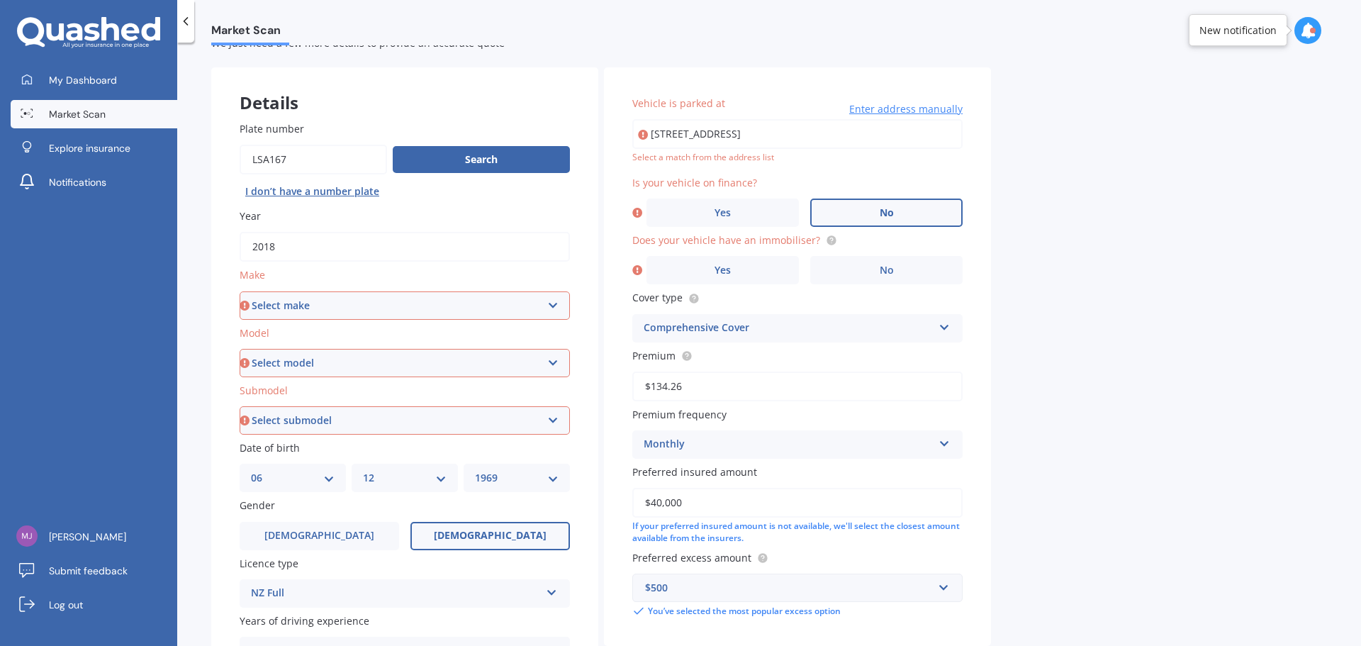
click at [904, 218] on label "No" at bounding box center [886, 212] width 152 height 28
click at [0, 0] on input "No" at bounding box center [0, 0] width 0 height 0
click at [909, 267] on label "No" at bounding box center [886, 270] width 152 height 28
click at [0, 0] on input "No" at bounding box center [0, 0] width 0 height 0
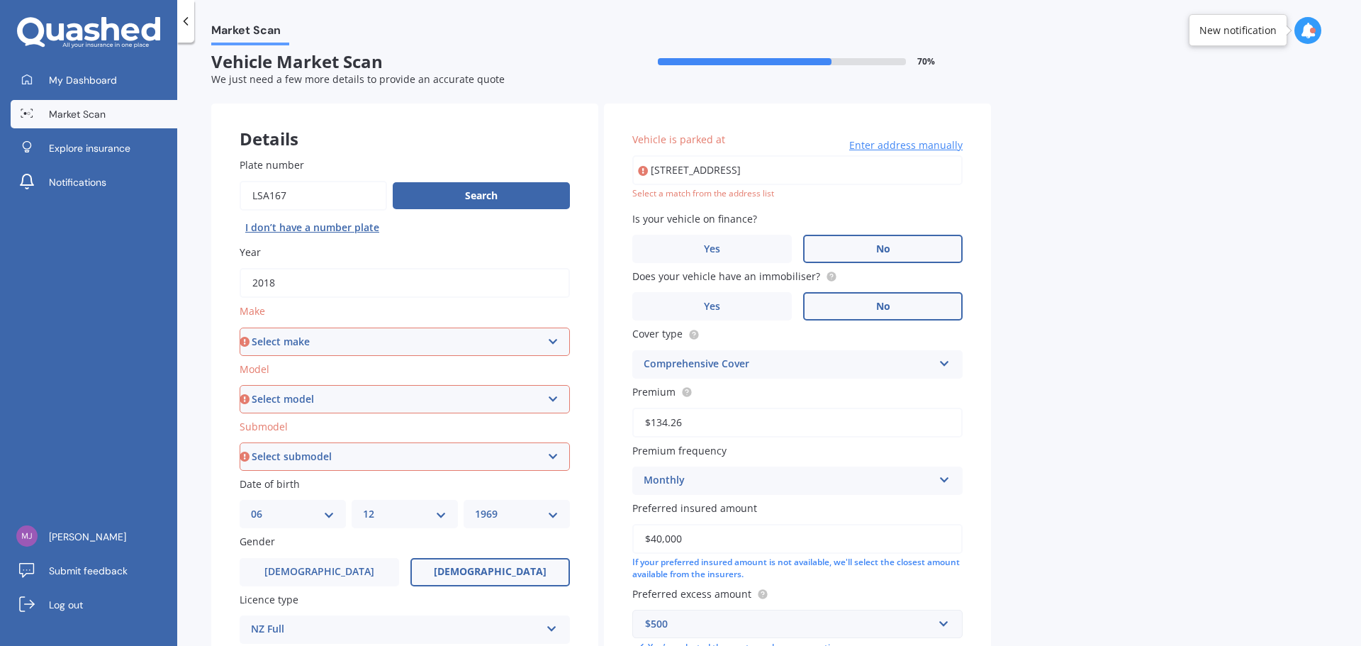
scroll to position [0, 0]
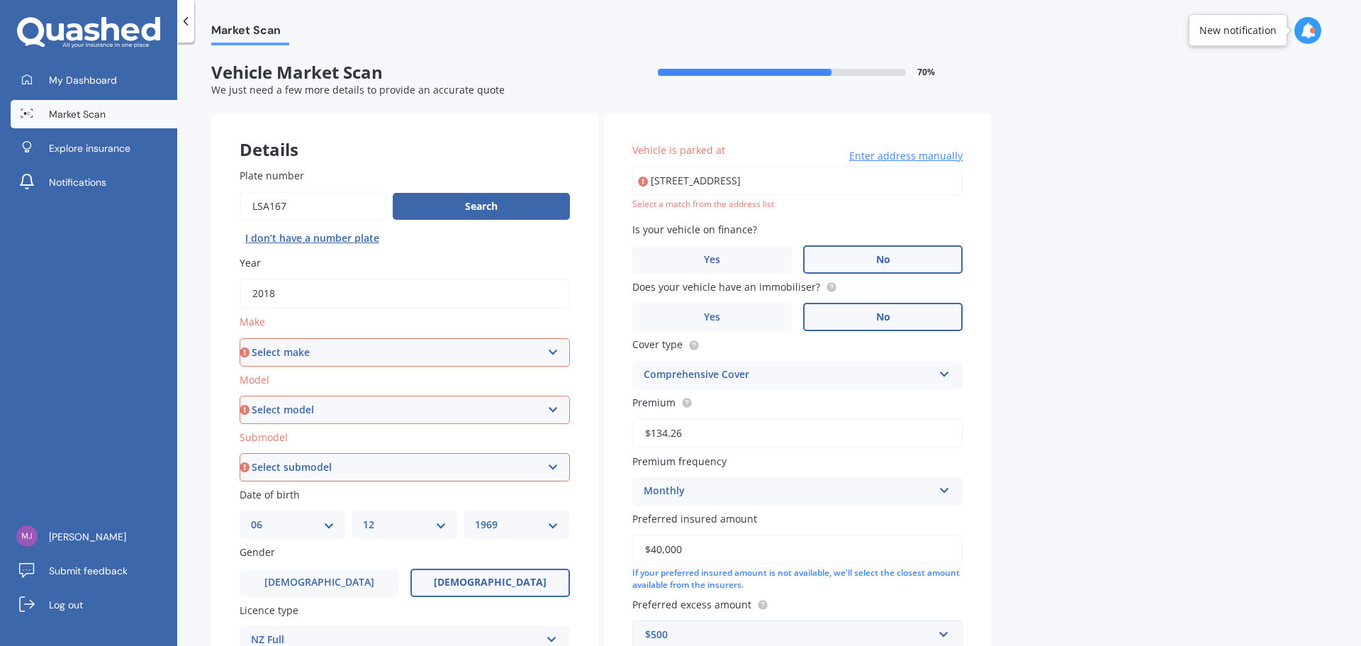
click at [837, 184] on input "[STREET_ADDRESS]" at bounding box center [797, 181] width 330 height 30
type input "[STREET_ADDRESS]"
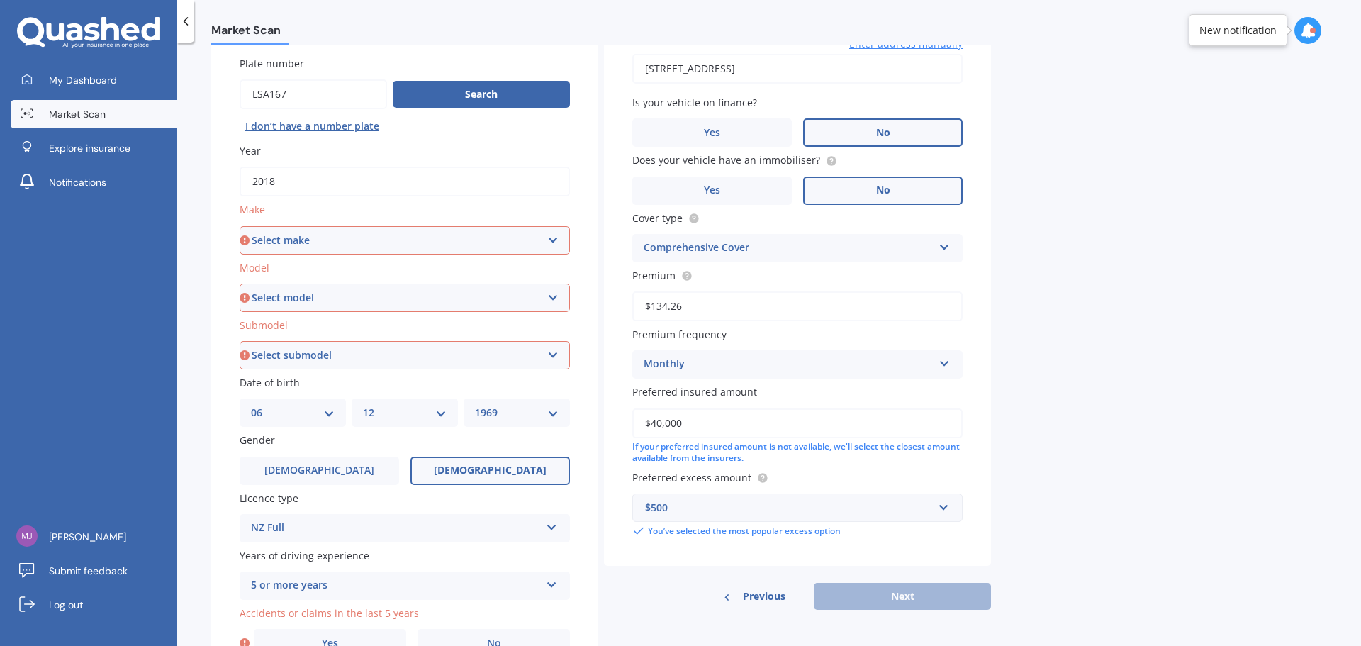
scroll to position [142, 0]
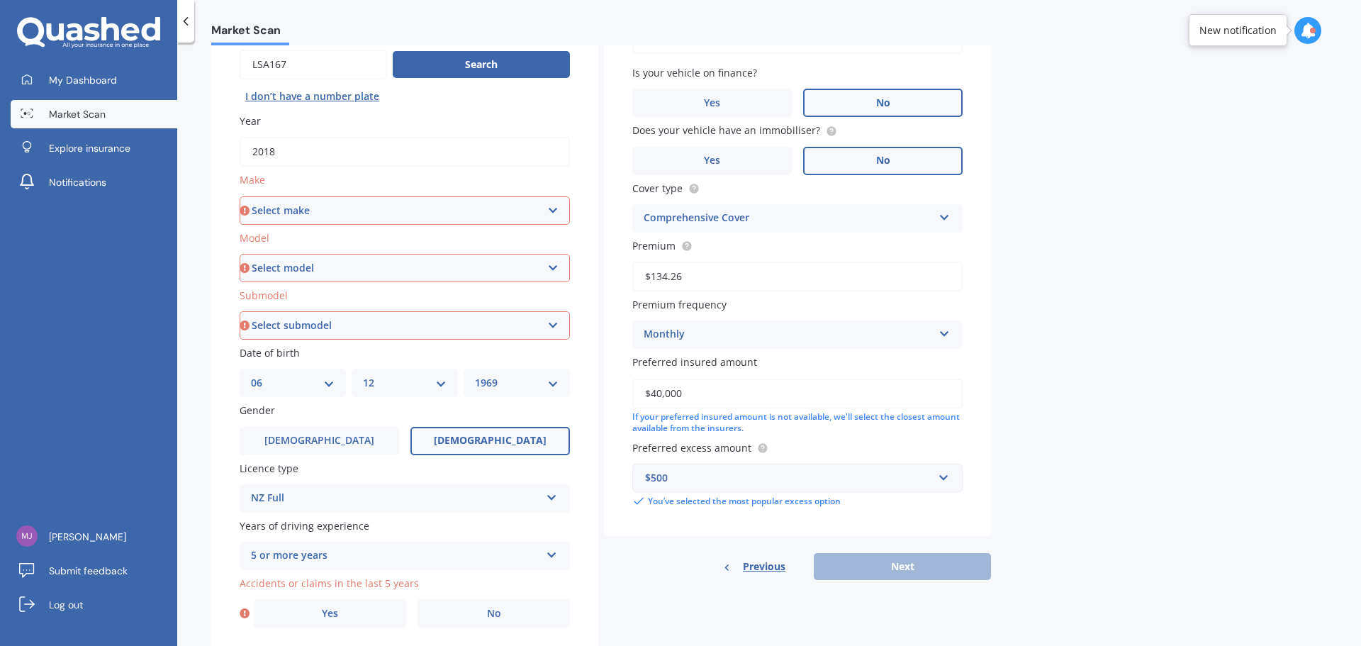
click at [556, 215] on select "Select make AC ALFA ROMEO ASTON [PERSON_NAME] AUDI AUSTIN BEDFORD Bentley BMW B…" at bounding box center [405, 210] width 330 height 28
select select "LANDROVER"
click at [240, 196] on select "Select make AC ALFA ROMEO ASTON [PERSON_NAME] AUDI AUSTIN BEDFORD Bentley BMW B…" at bounding box center [405, 210] width 330 height 28
click at [493, 274] on select "Select model 110 130 90 Defender Discovery Evoque Freelander Range Rover Range …" at bounding box center [405, 268] width 330 height 28
select select "DISCOVERY"
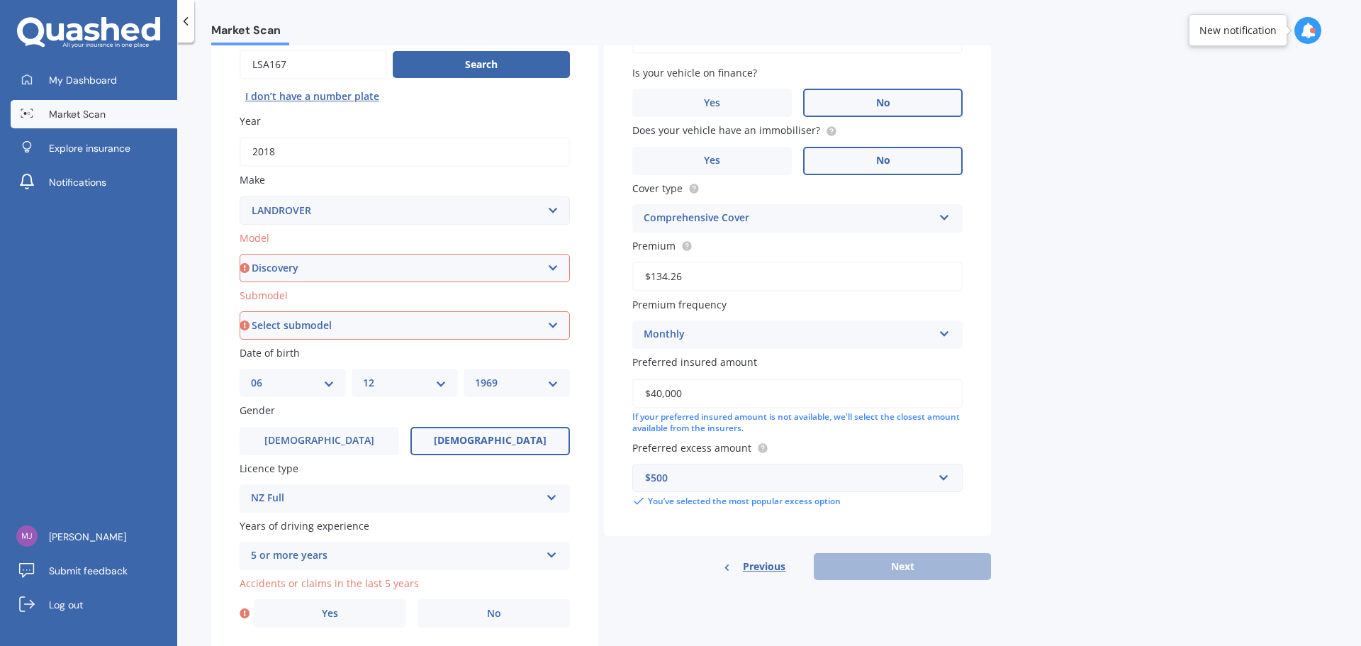
click at [240, 254] on select "Select model 110 130 90 Defender Discovery Evoque Freelander Range Rover Range …" at bounding box center [405, 268] width 330 height 28
click at [493, 330] on select "Select submodel (All other) Diesel V8 petrol" at bounding box center [405, 325] width 330 height 28
click at [240, 311] on select "Select submodel (All other) Diesel V8 petrol" at bounding box center [405, 325] width 330 height 28
click at [476, 338] on select "Select submodel (All other) Diesel V8 petrol" at bounding box center [405, 325] width 330 height 28
select select "DIESEL"
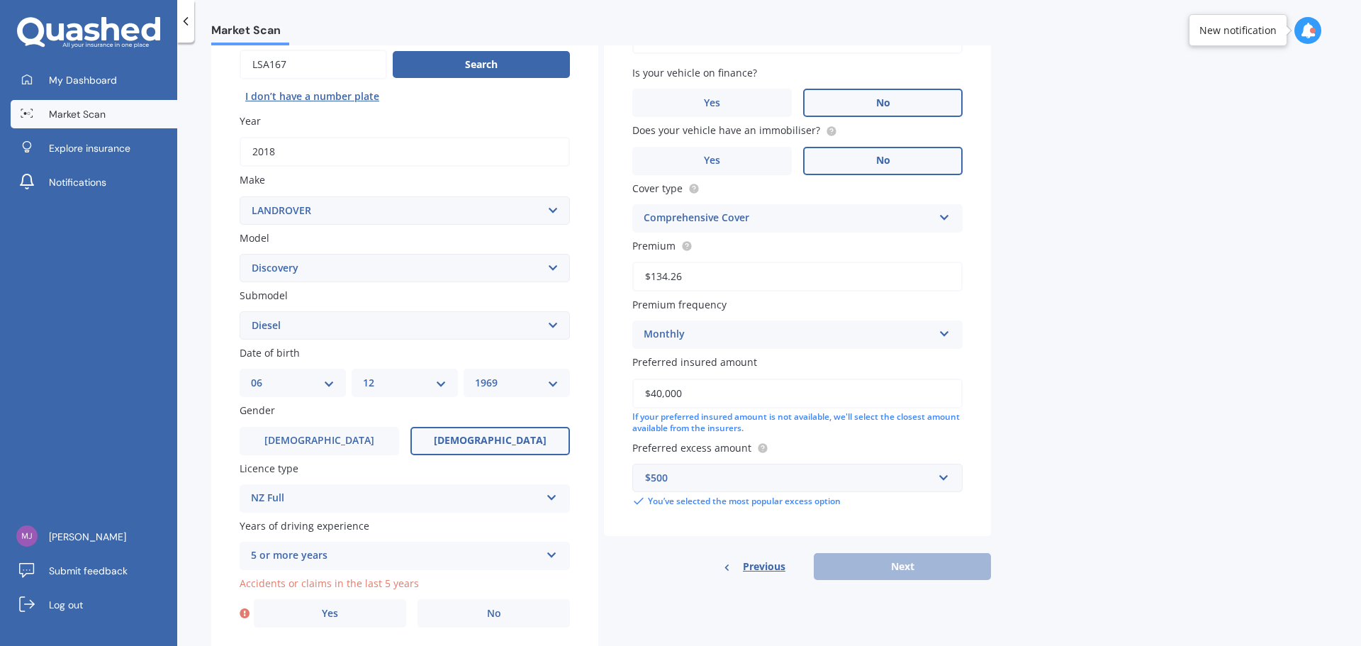
click at [240, 311] on select "Select submodel (All other) Diesel V8 petrol" at bounding box center [405, 325] width 330 height 28
click at [547, 271] on select "Select model 110 130 90 Defender Discovery Evoque Freelander Range Rover Range …" at bounding box center [405, 268] width 330 height 28
click at [1088, 308] on div "Market Scan Vehicle Market Scan 70 % We just need a few more details to provide…" at bounding box center [769, 346] width 1184 height 603
drag, startPoint x: 330, startPoint y: 441, endPoint x: 342, endPoint y: 439, distance: 12.2
click at [333, 440] on label "[DEMOGRAPHIC_DATA]" at bounding box center [319, 441] width 159 height 28
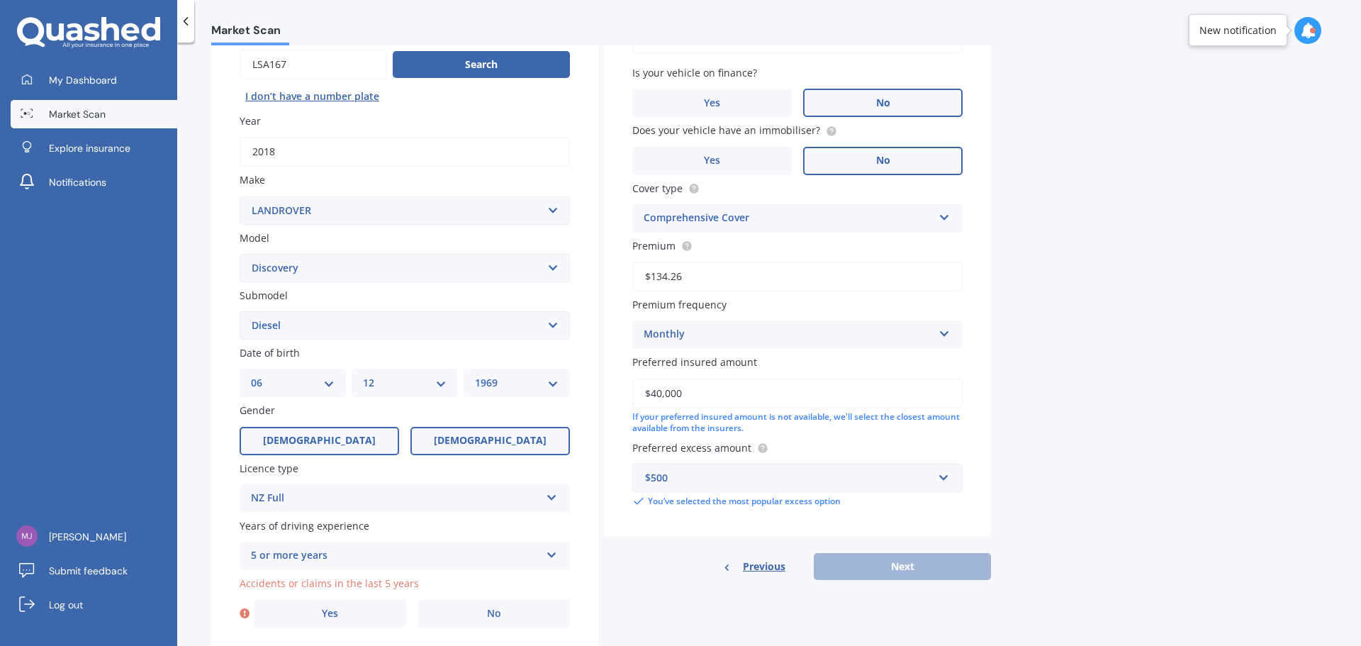
click at [0, 0] on input "[DEMOGRAPHIC_DATA]" at bounding box center [0, 0] width 0 height 0
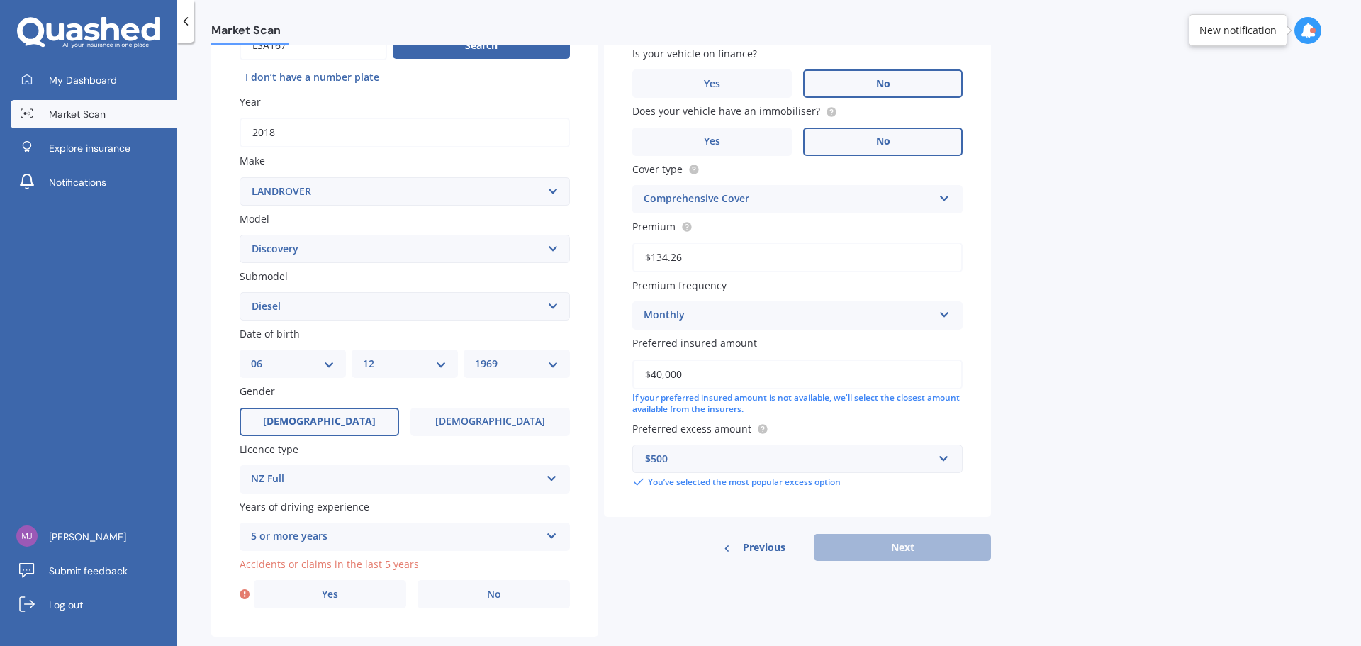
scroll to position [189, 0]
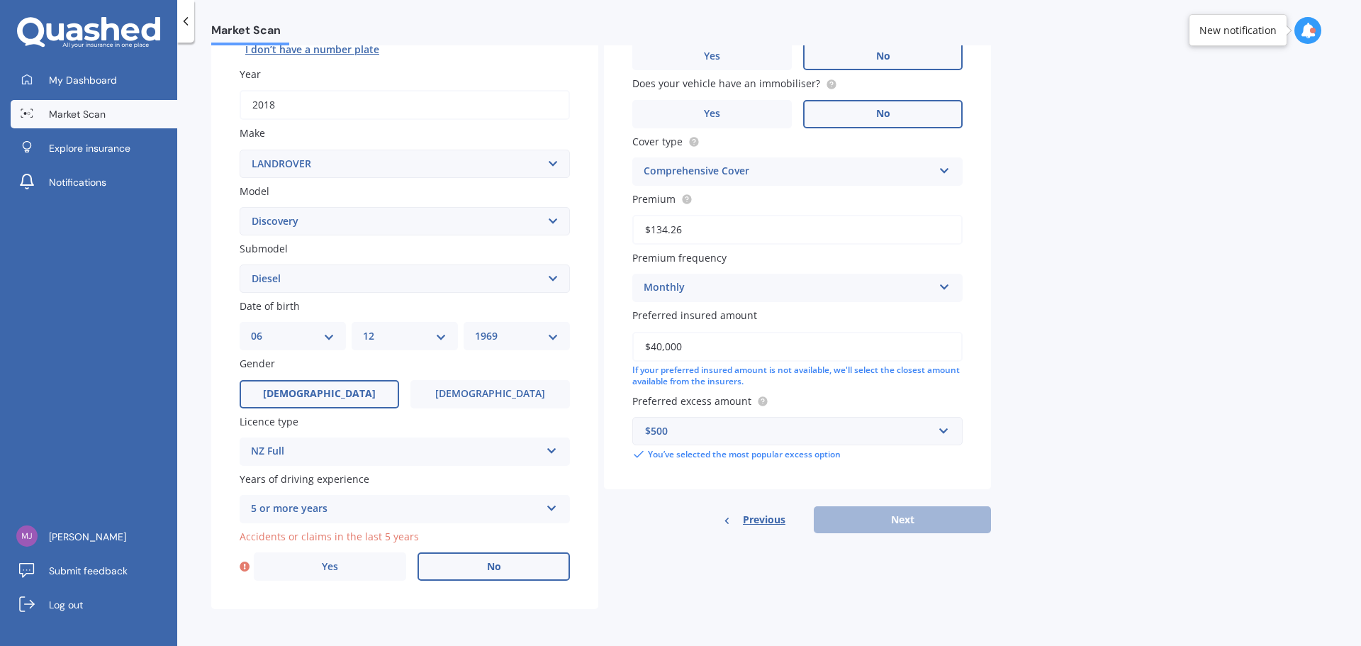
drag, startPoint x: 482, startPoint y: 570, endPoint x: 515, endPoint y: 570, distance: 32.6
click at [483, 492] on label "No" at bounding box center [494, 566] width 152 height 28
click at [0, 0] on input "No" at bounding box center [0, 0] width 0 height 0
click at [902, 492] on button "Next" at bounding box center [902, 519] width 177 height 27
select select "06"
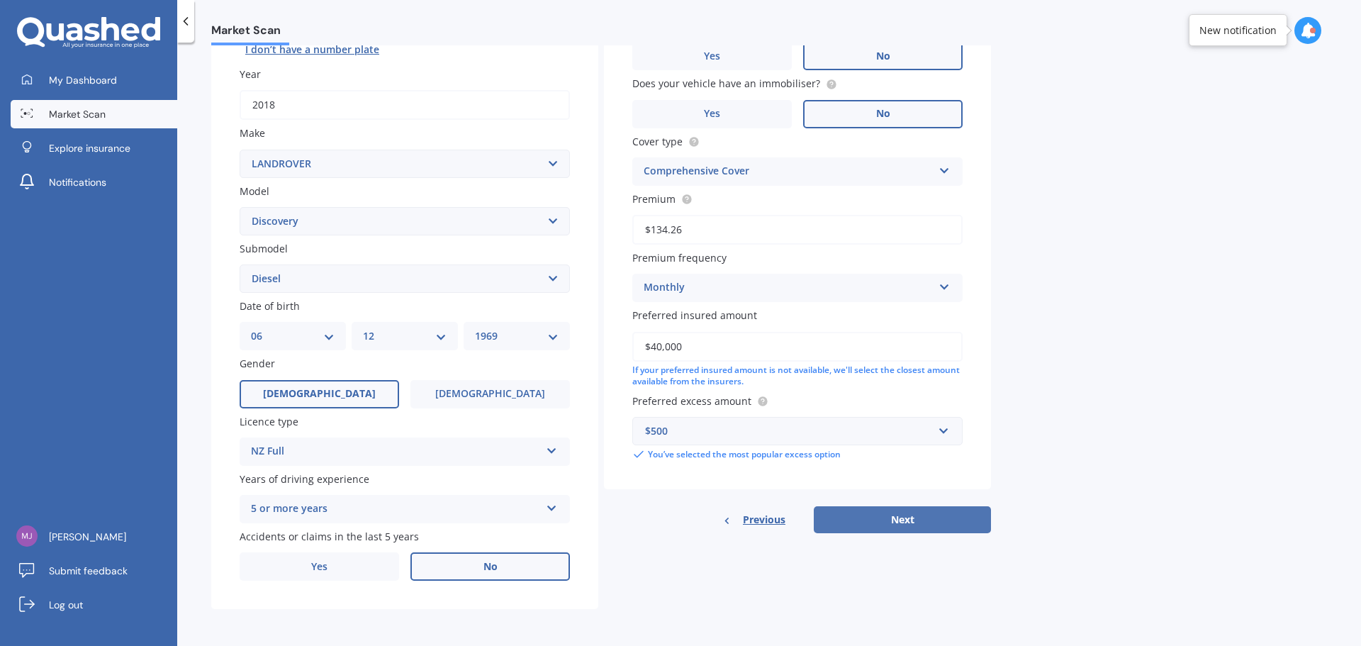
select select "12"
select select "1969"
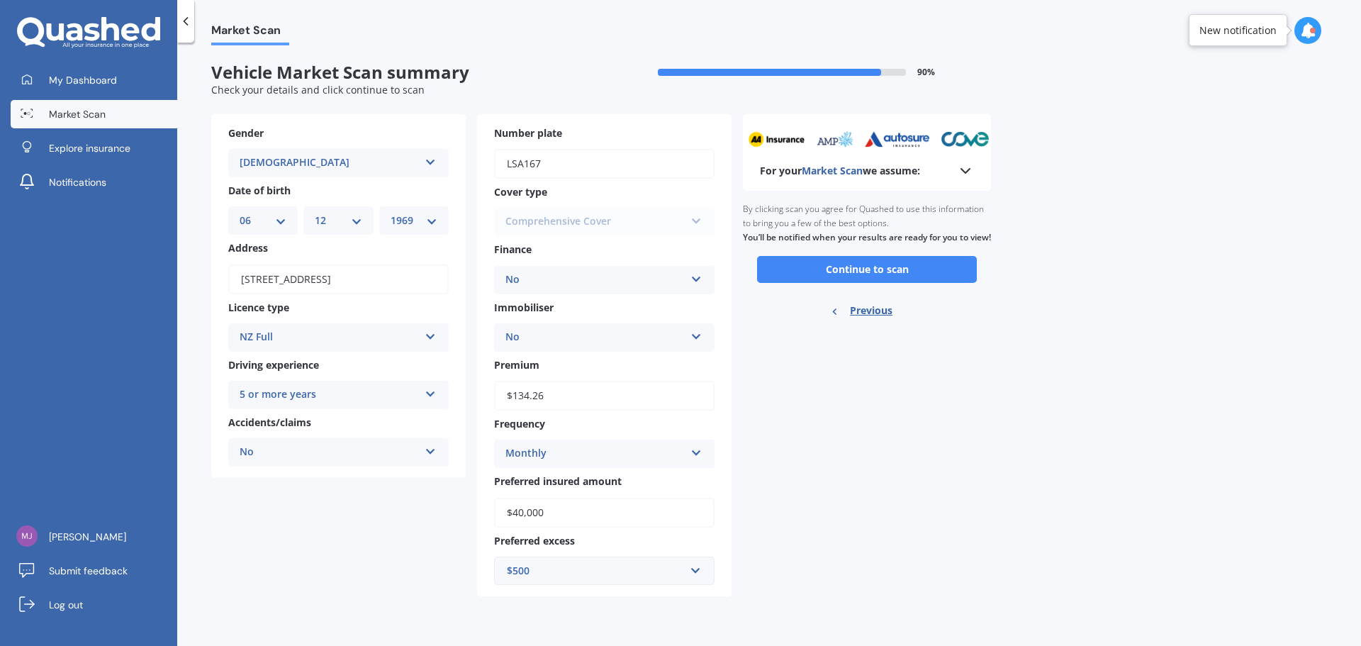
scroll to position [0, 0]
click at [887, 283] on button "Continue to scan" at bounding box center [867, 269] width 220 height 27
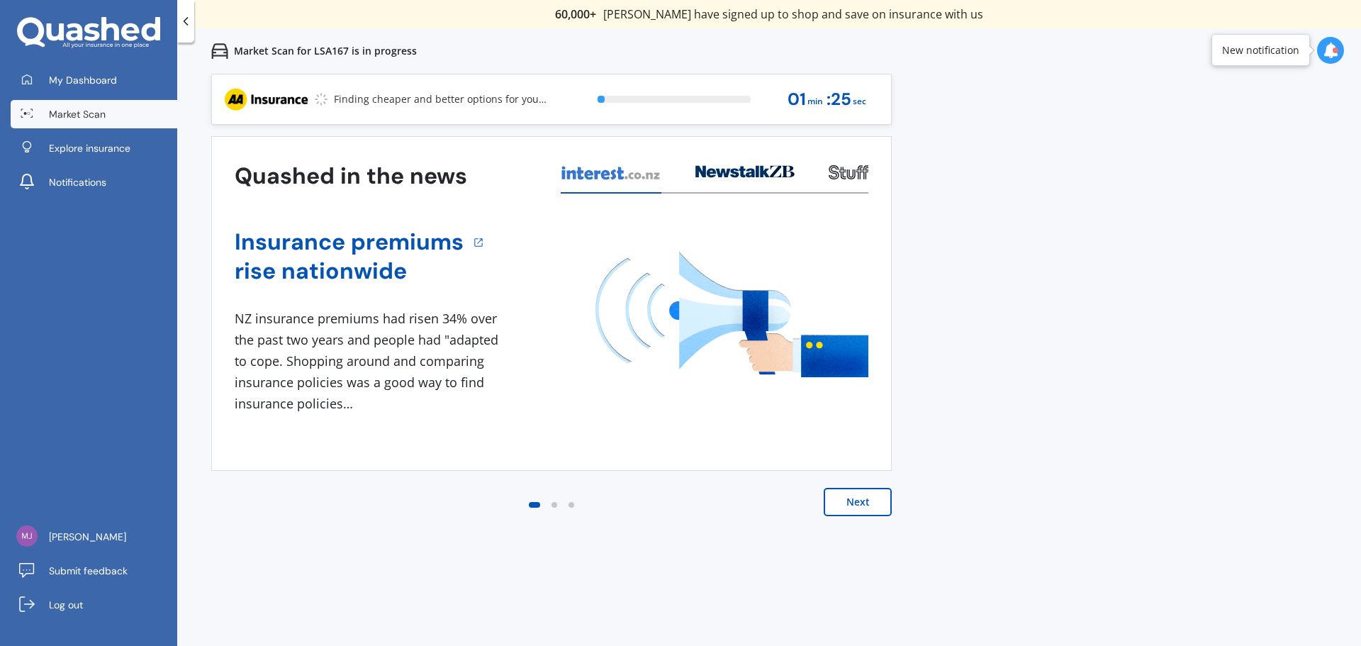
click at [863, 492] on button "Next" at bounding box center [858, 502] width 68 height 28
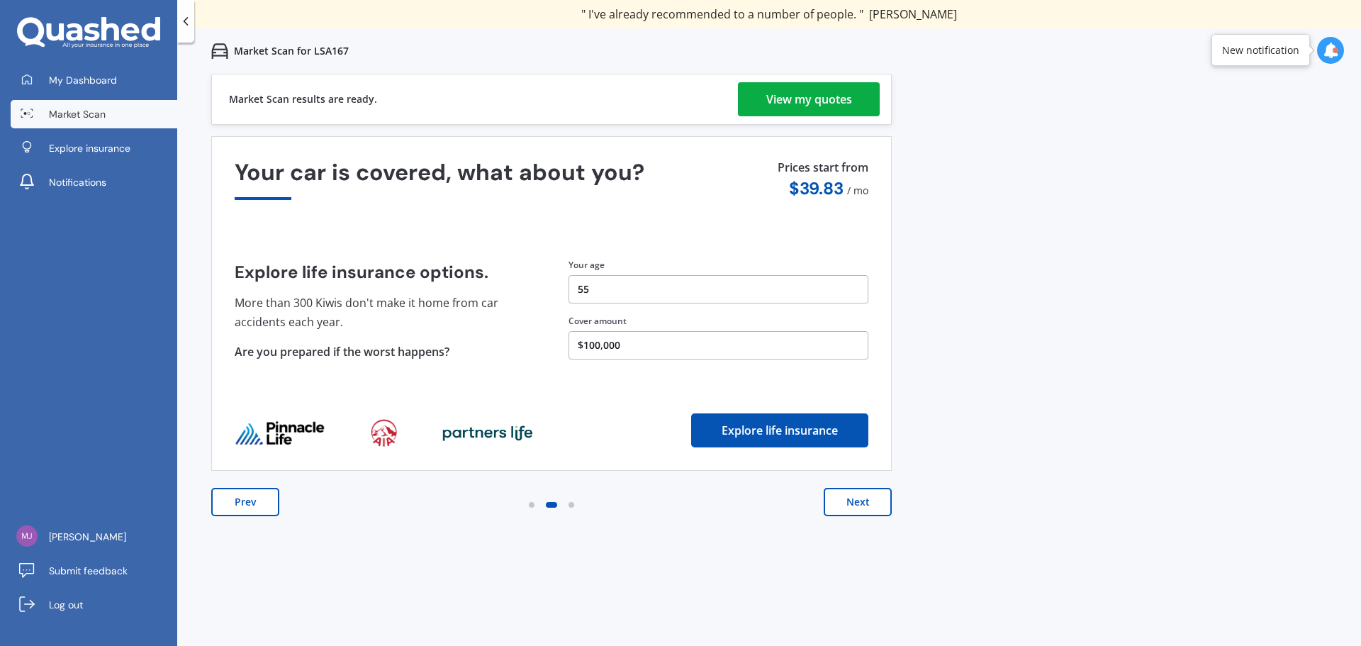
click at [797, 95] on div "View my quotes" at bounding box center [809, 99] width 86 height 34
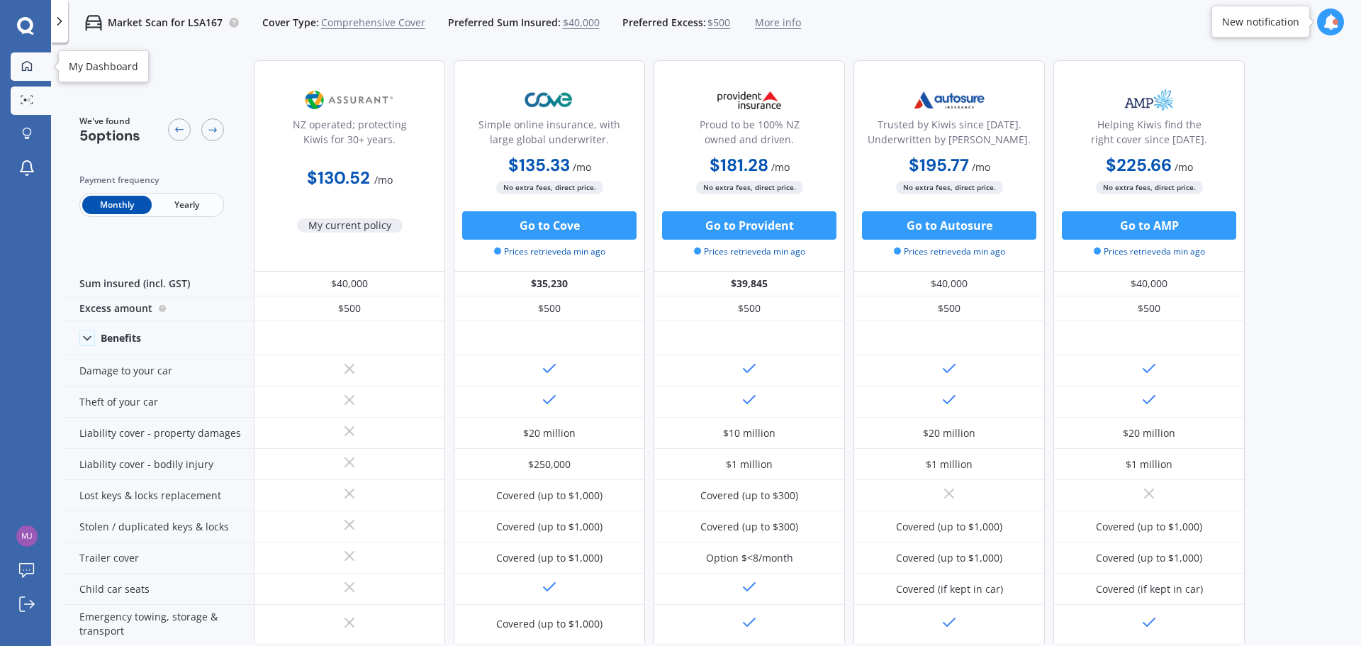
click at [23, 65] on icon at bounding box center [26, 65] width 11 height 11
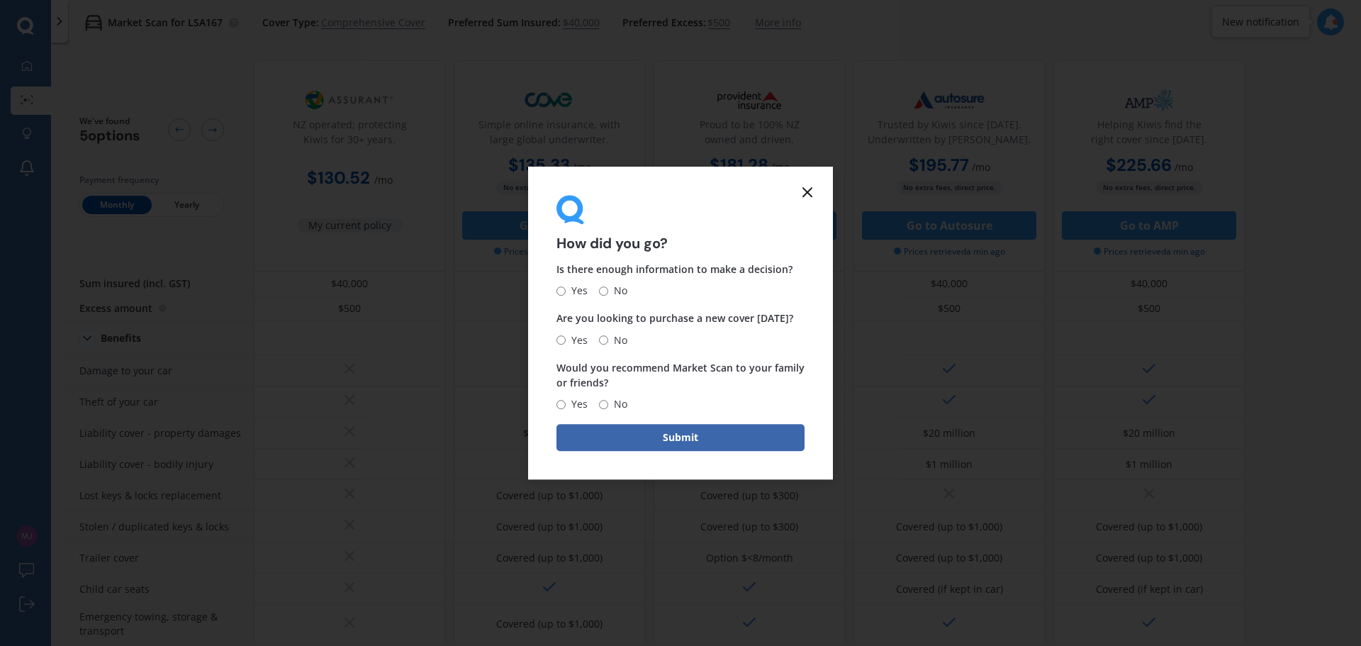
click at [561, 288] on input "Yes" at bounding box center [560, 290] width 9 height 9
radio input "true"
click at [605, 337] on input "No" at bounding box center [603, 339] width 9 height 9
radio input "true"
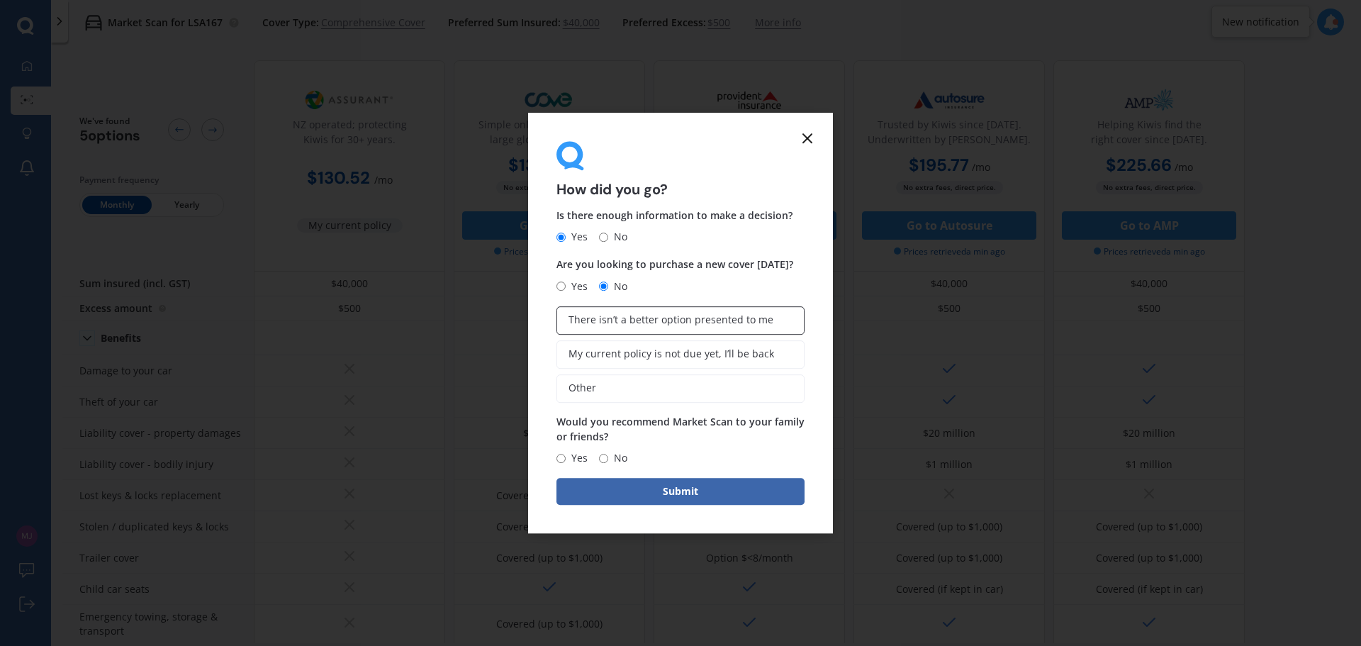
click at [628, 326] on span "There isn’t a better option presented to me" at bounding box center [671, 320] width 205 height 12
click at [0, 0] on input "There isn’t a better option presented to me" at bounding box center [0, 0] width 0 height 0
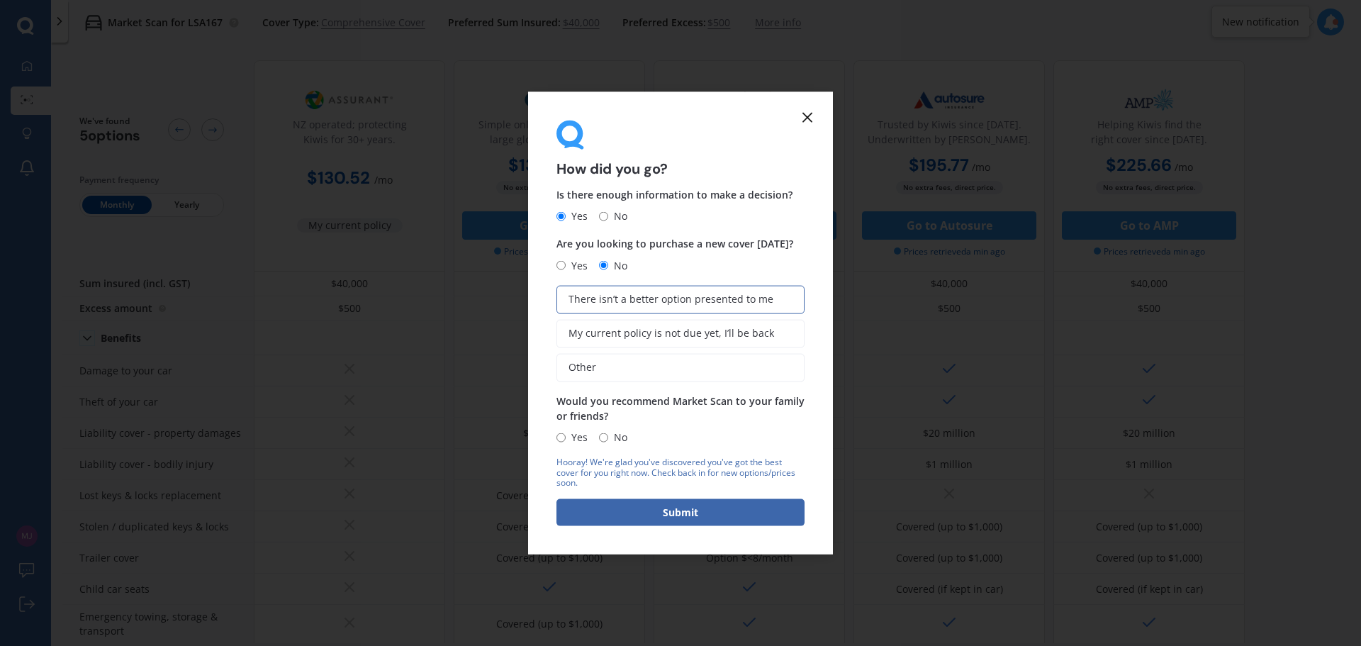
click at [564, 437] on input "Yes" at bounding box center [560, 436] width 9 height 9
radio input "true"
click at [649, 492] on button "Submit" at bounding box center [680, 512] width 248 height 27
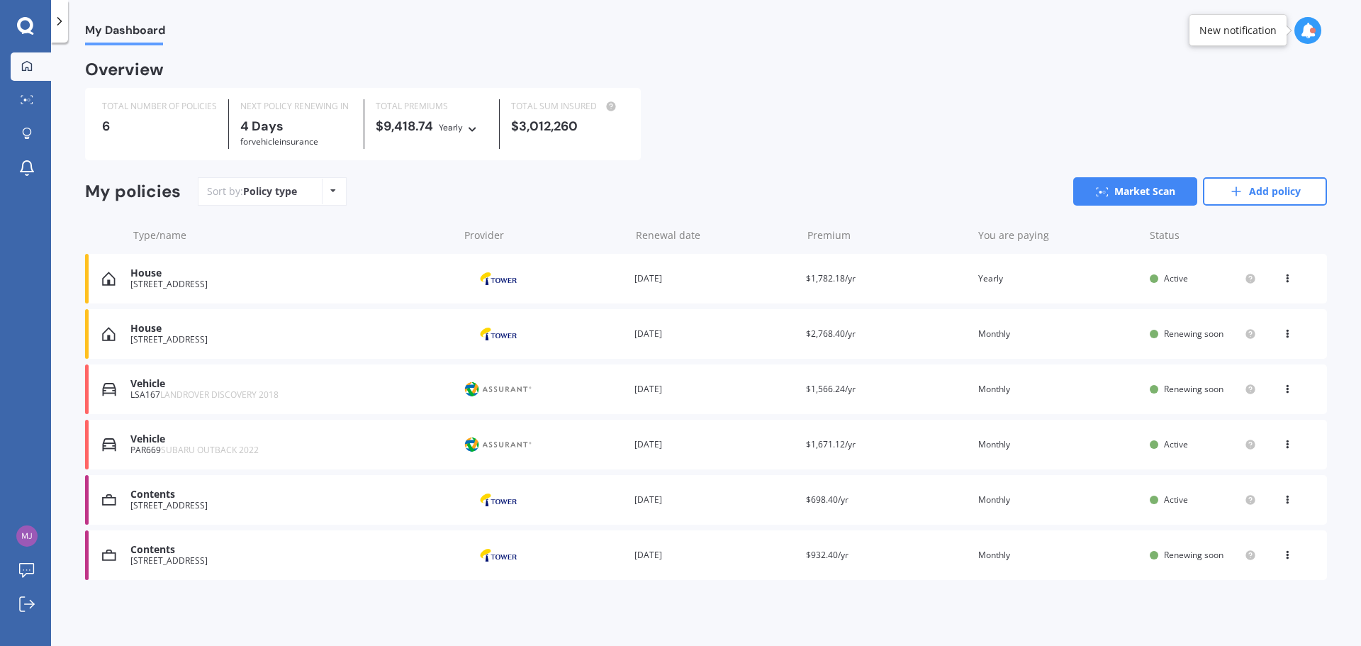
click at [819, 337] on span "$2,768.40/yr" at bounding box center [831, 333] width 50 height 12
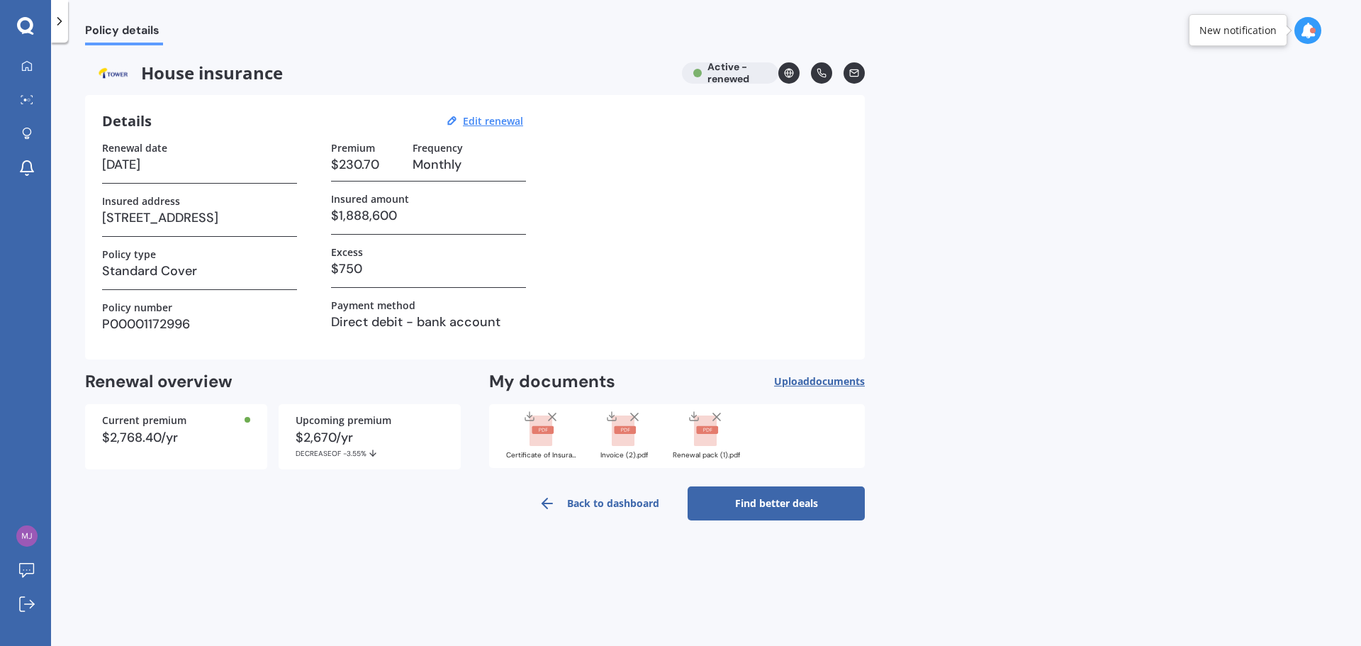
click at [791, 492] on link "Find better deals" at bounding box center [776, 503] width 177 height 34
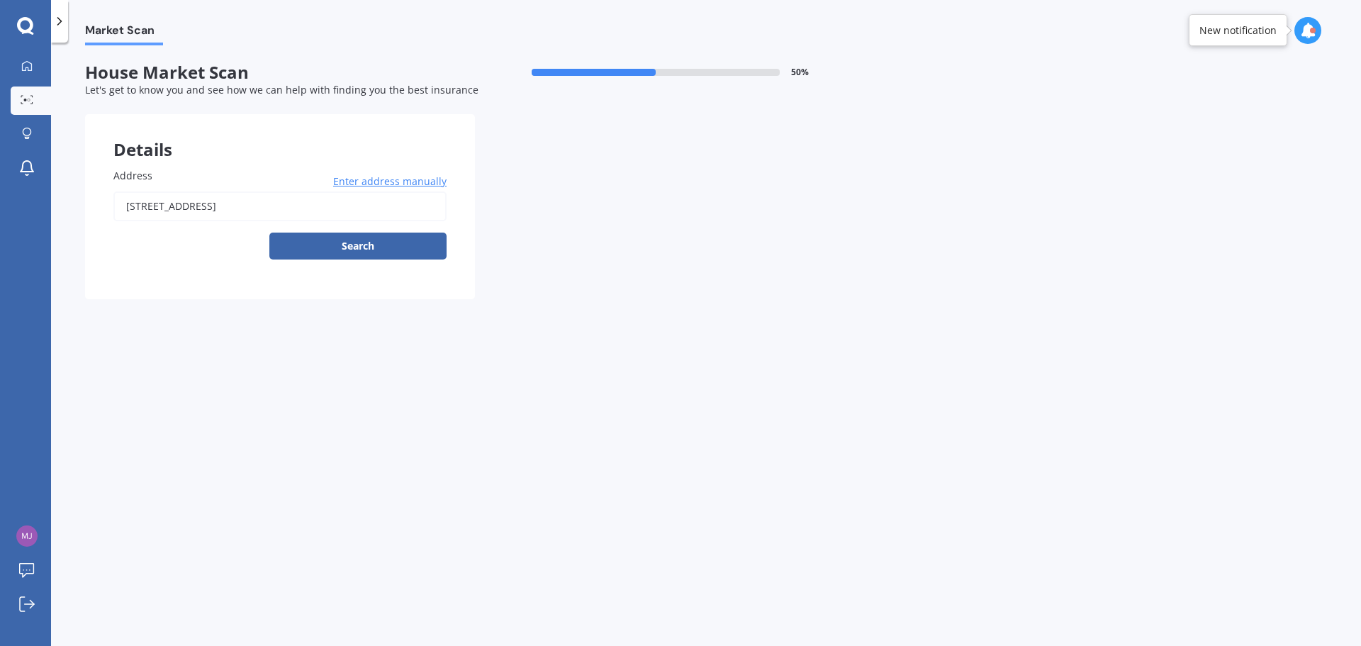
click at [318, 211] on input "[STREET_ADDRESS]" at bounding box center [279, 206] width 333 height 30
type input "[STREET_ADDRESS]"
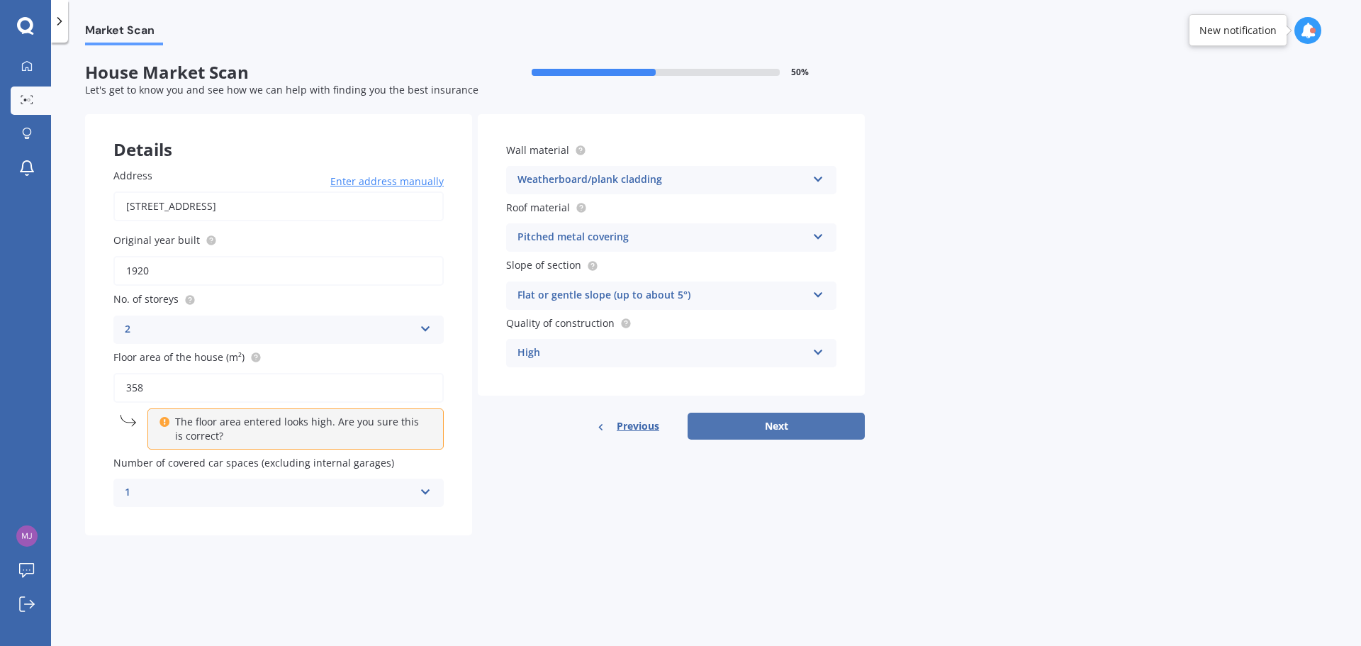
click at [774, 424] on button "Next" at bounding box center [776, 426] width 177 height 27
select select "06"
select select "12"
select select "1969"
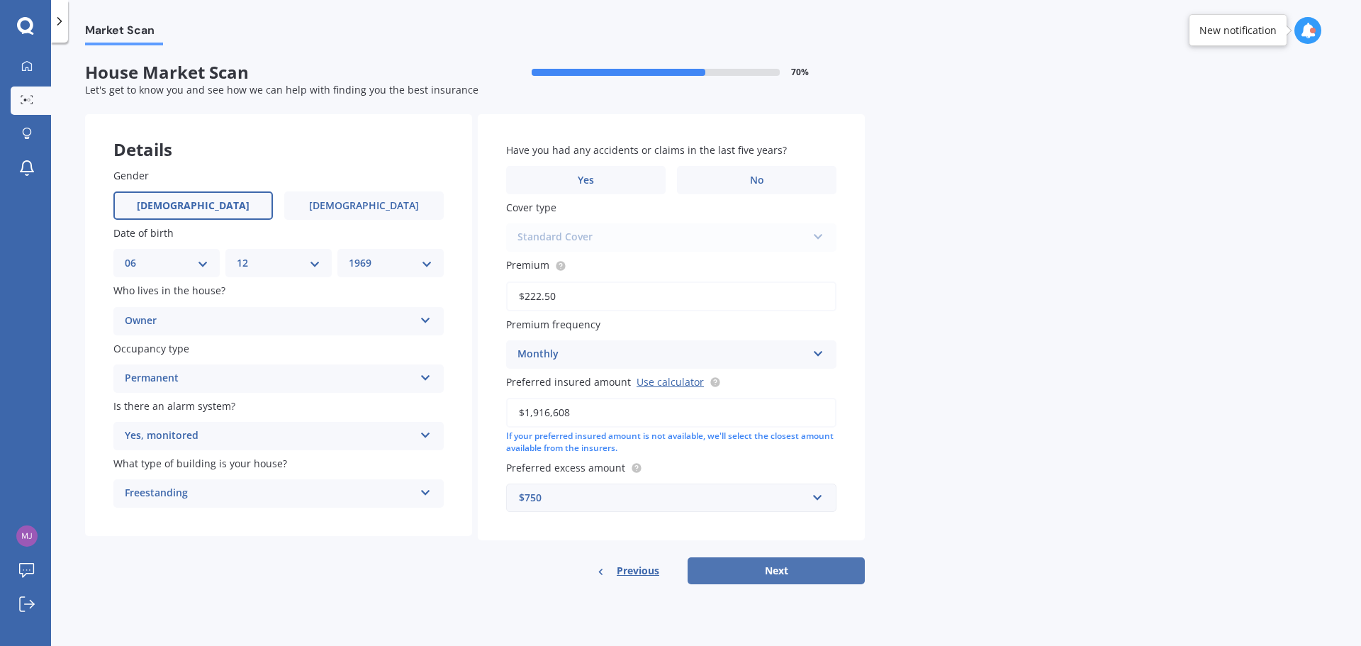
click at [780, 492] on button "Next" at bounding box center [776, 570] width 177 height 27
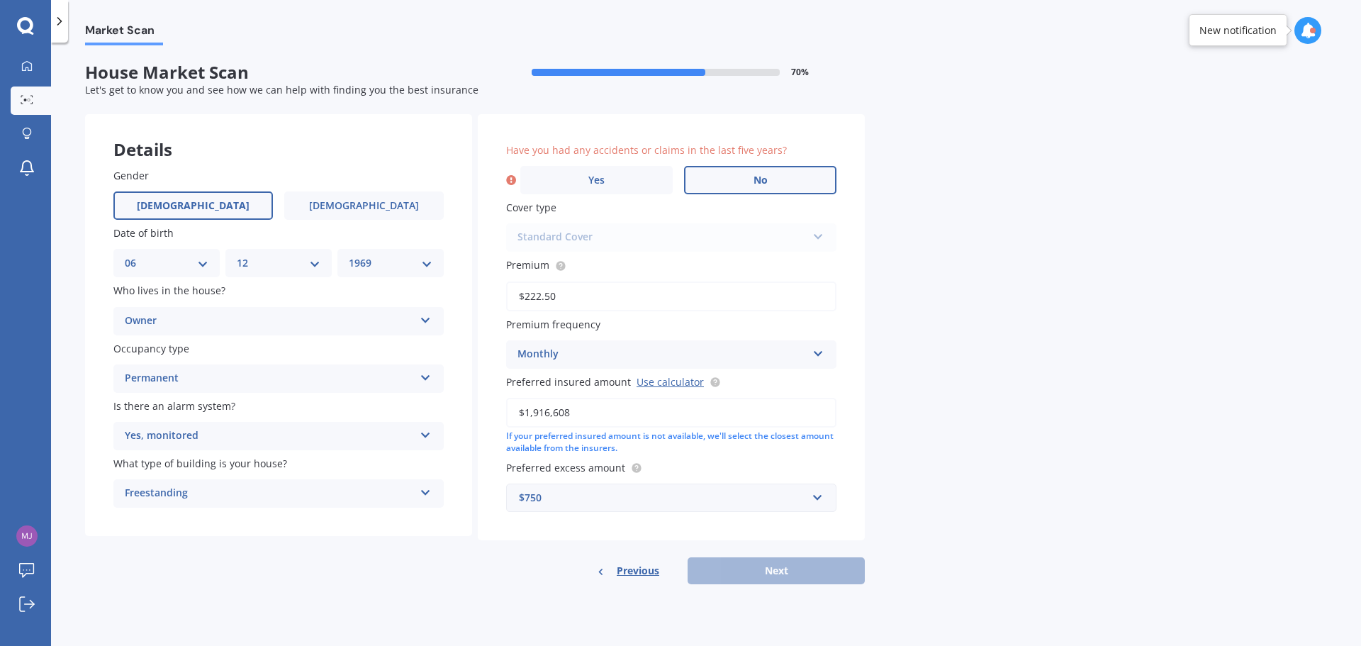
click at [749, 193] on label "No" at bounding box center [760, 180] width 152 height 28
click at [0, 0] on input "No" at bounding box center [0, 0] width 0 height 0
click at [790, 492] on button "Next" at bounding box center [776, 570] width 177 height 27
select select "06"
select select "12"
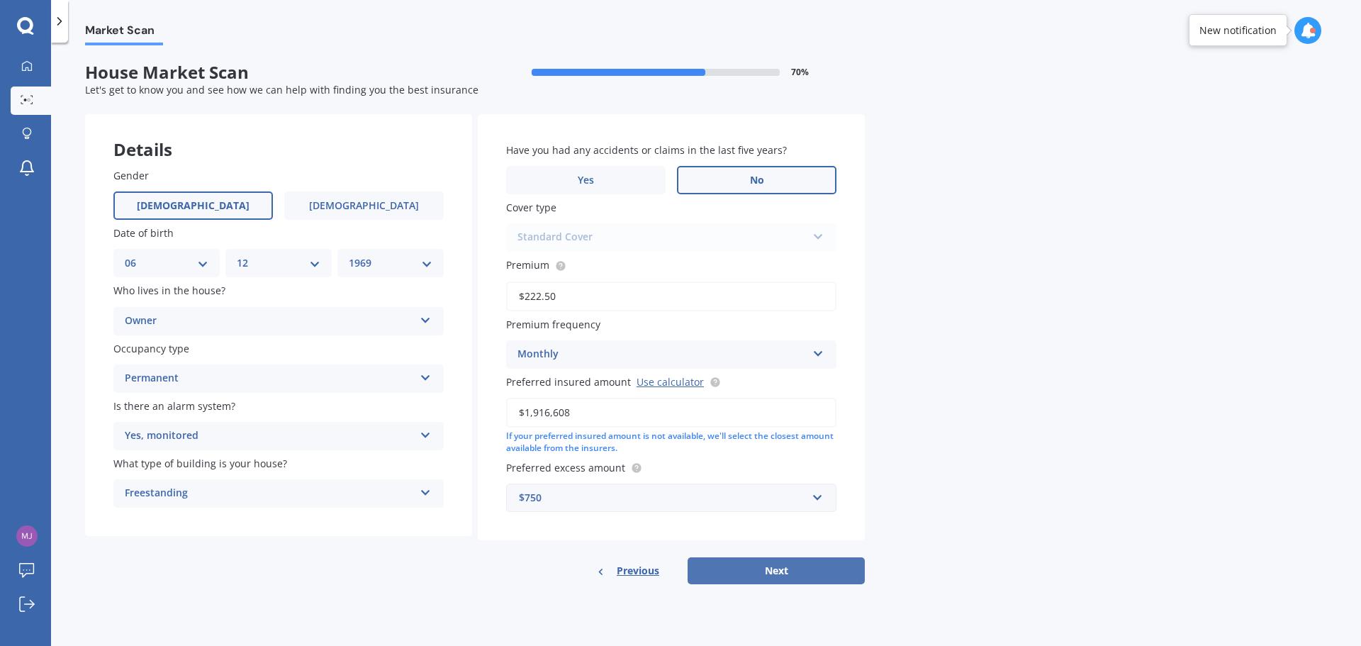
select select "1969"
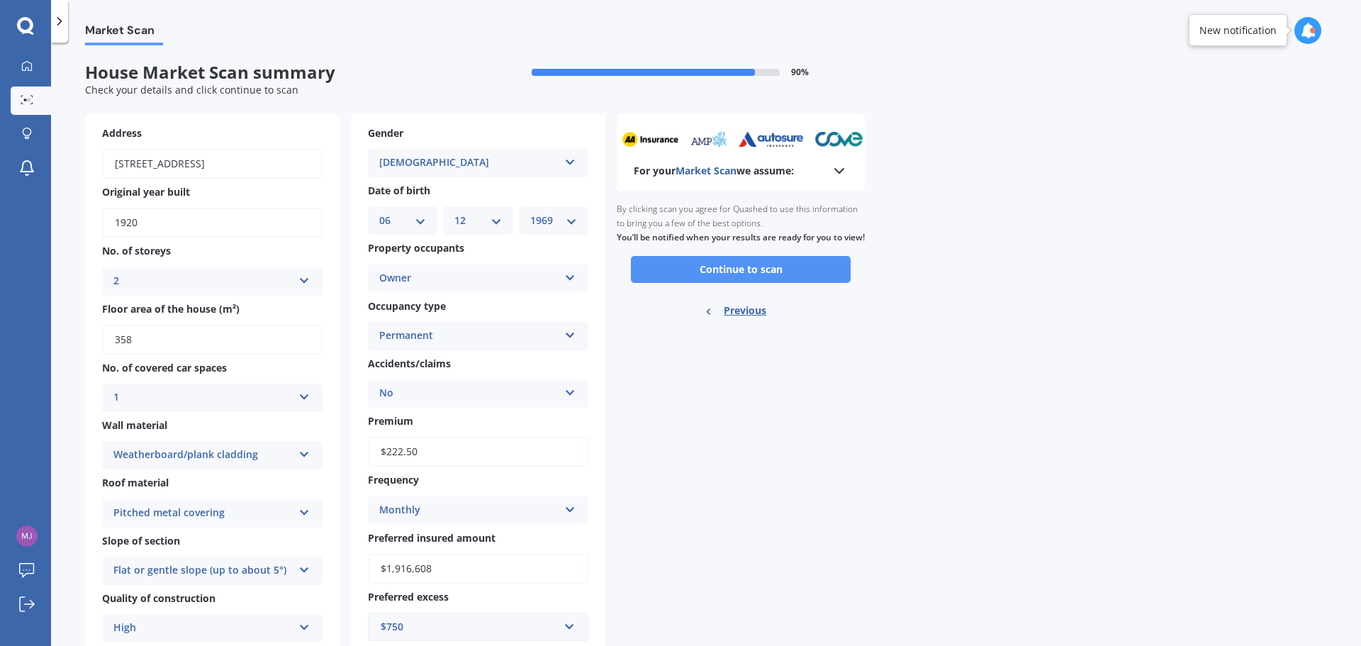
click at [761, 283] on button "Continue to scan" at bounding box center [741, 269] width 220 height 27
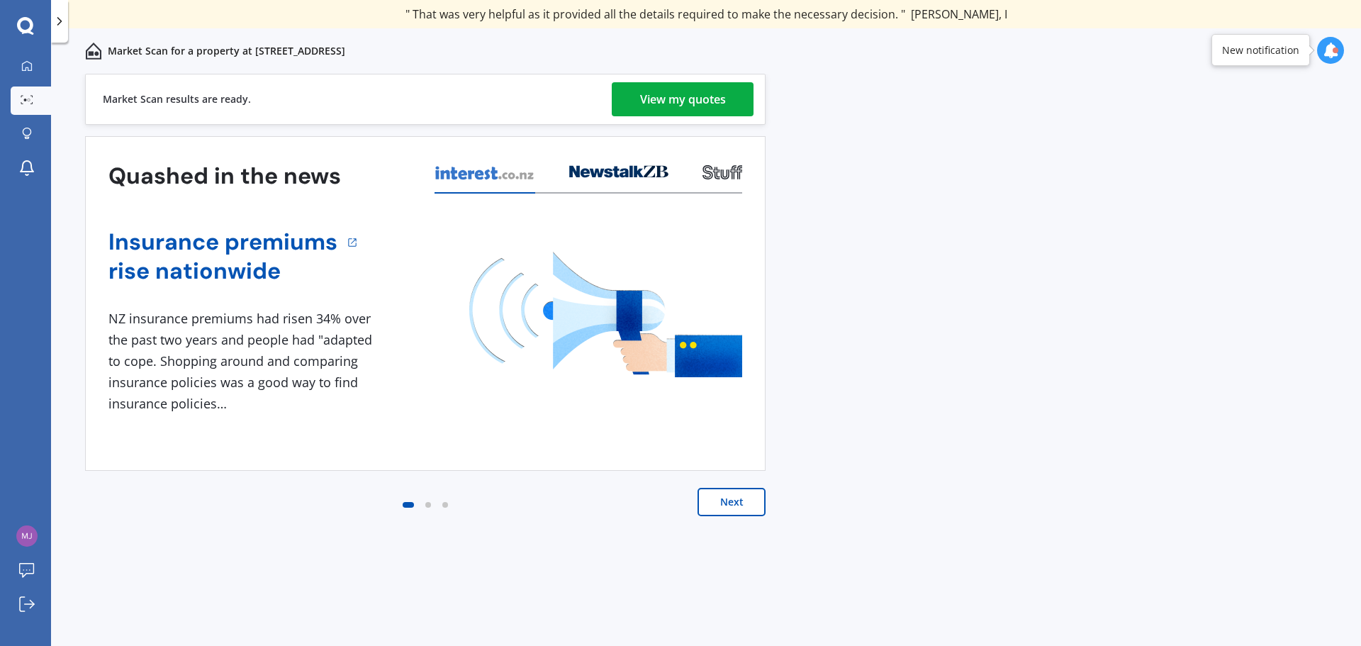
click at [698, 95] on div "View my quotes" at bounding box center [683, 99] width 86 height 34
